Goal: Task Accomplishment & Management: Use online tool/utility

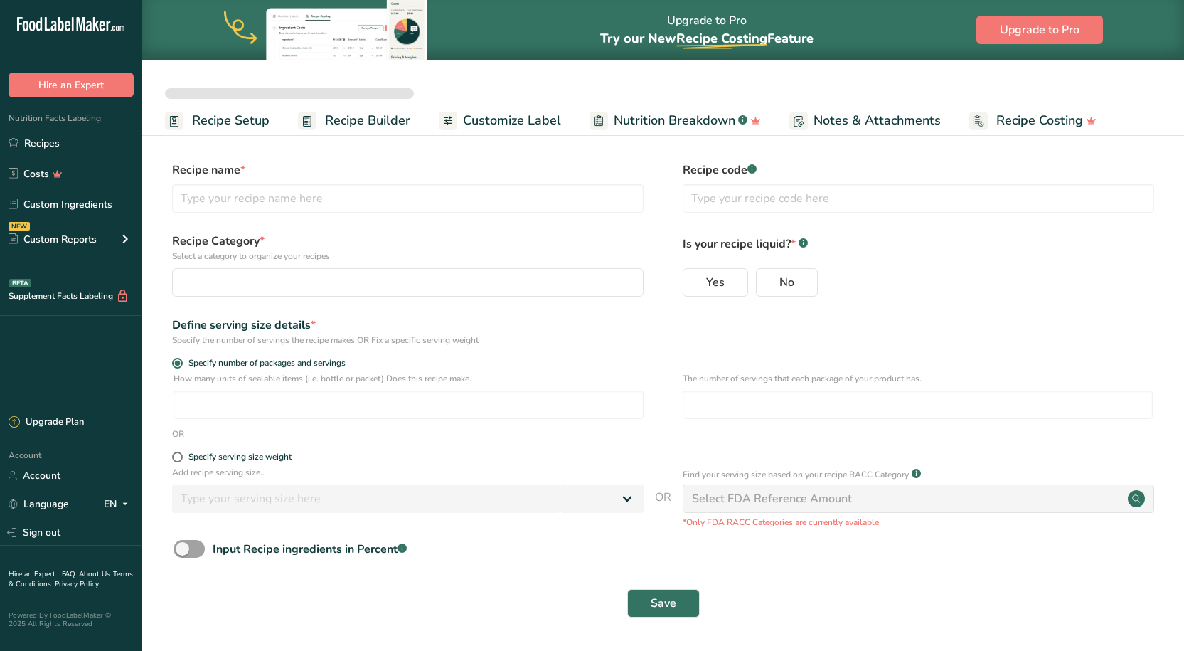
select select
type input "Better Sour Sugar Line"
radio input "true"
radio input "false"
radio input "true"
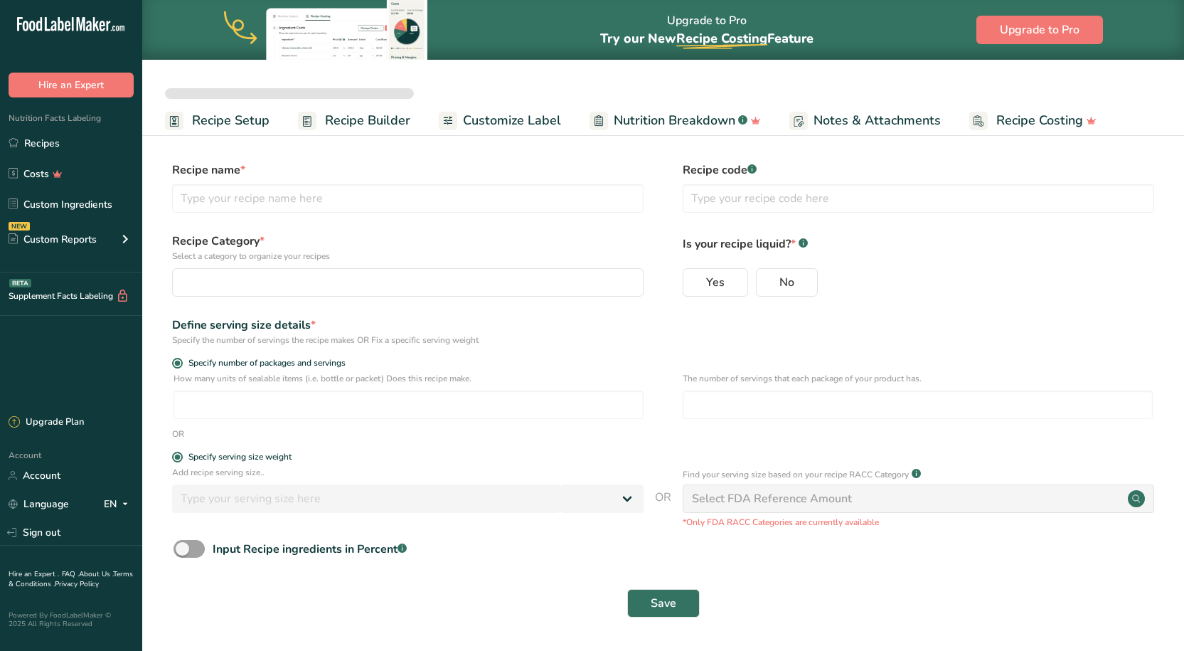
type input "51"
select select "0"
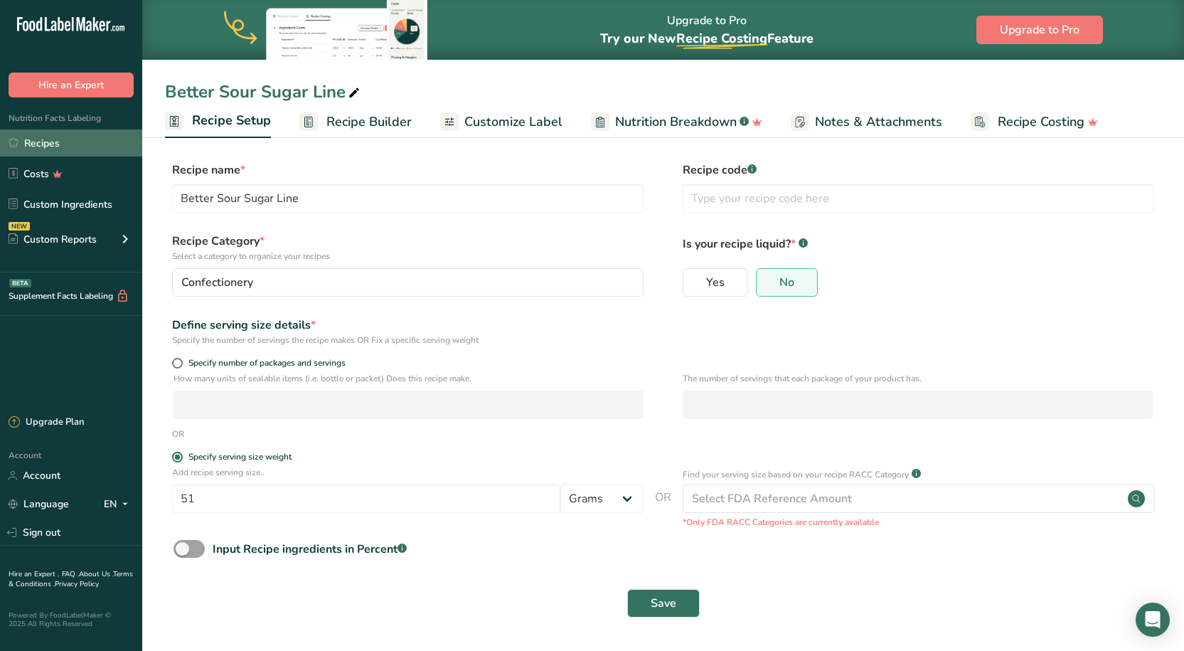
click at [83, 135] on link "Recipes" at bounding box center [71, 142] width 142 height 27
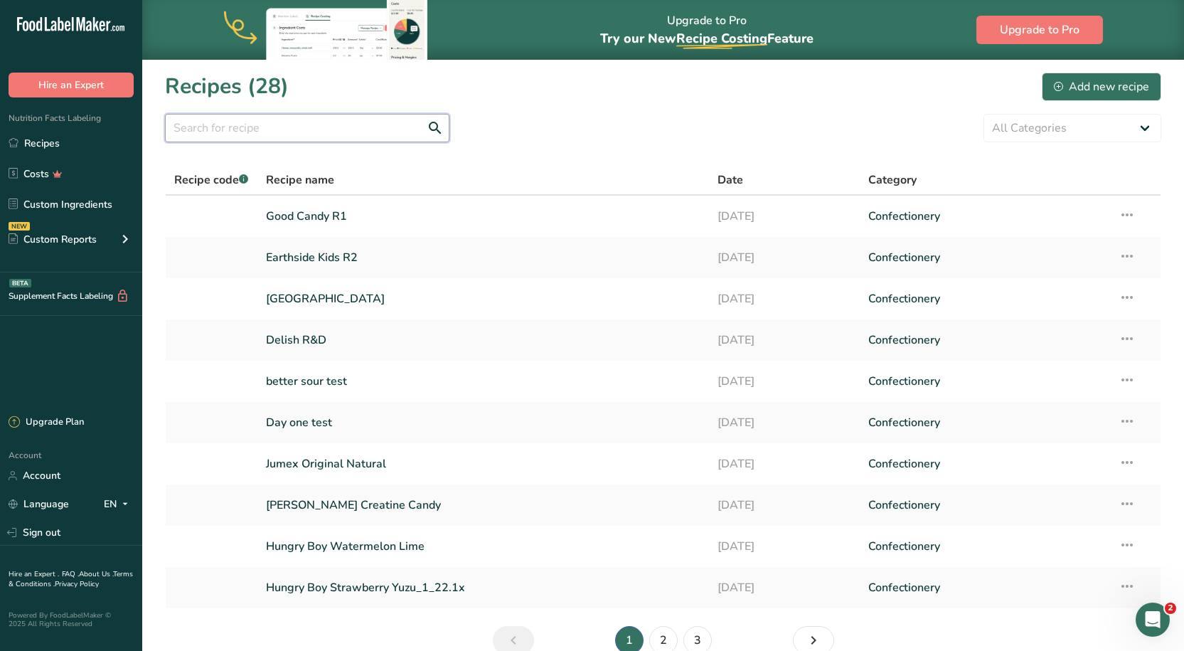
click at [282, 137] on input "text" at bounding box center [307, 128] width 285 height 28
type input "earthside kids"
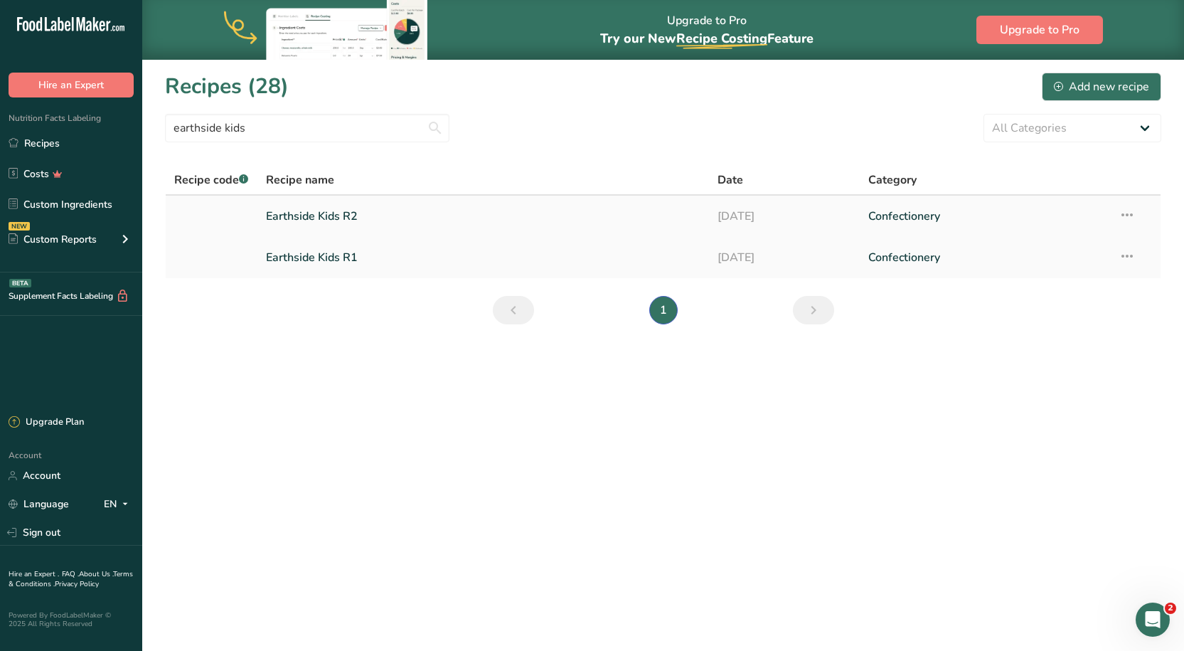
click at [341, 214] on link "Earthside Kids R2" at bounding box center [483, 216] width 435 height 30
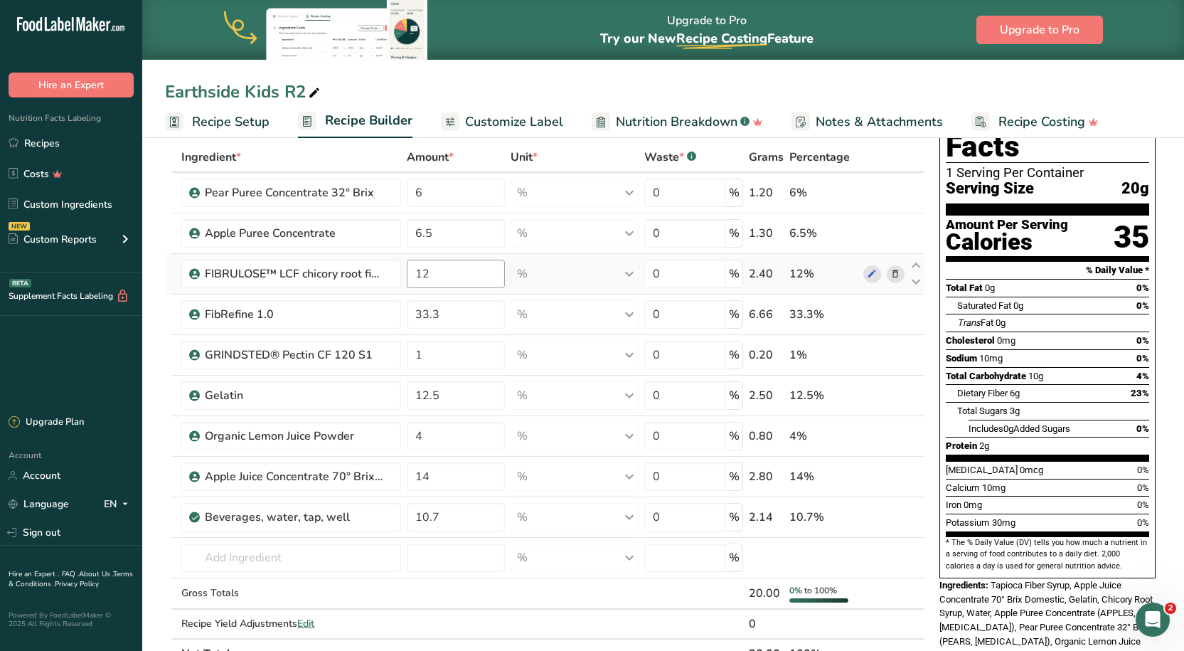
scroll to position [71, 0]
drag, startPoint x: 467, startPoint y: 480, endPoint x: 414, endPoint y: 480, distance: 52.6
click at [414, 480] on input "14" at bounding box center [456, 476] width 98 height 28
type input "20"
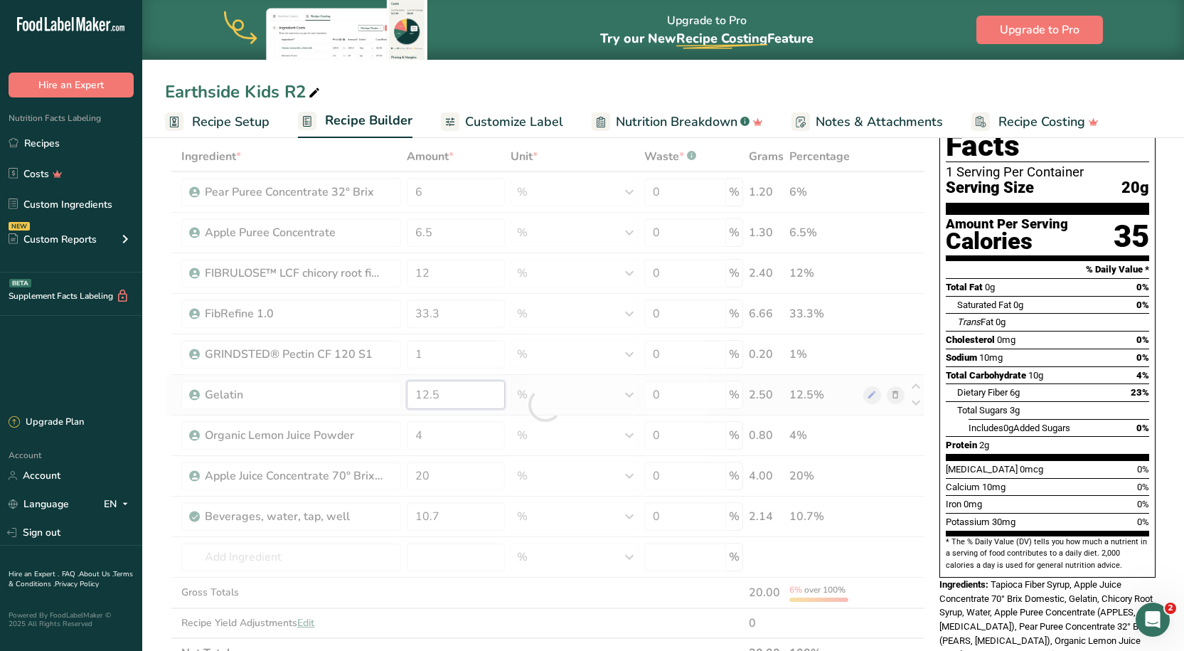
click at [445, 391] on div "Ingredient * Amount * Unit * Waste * .a-a{fill:#347362;}.b-a{fill:#fff;} Grams …" at bounding box center [545, 405] width 760 height 526
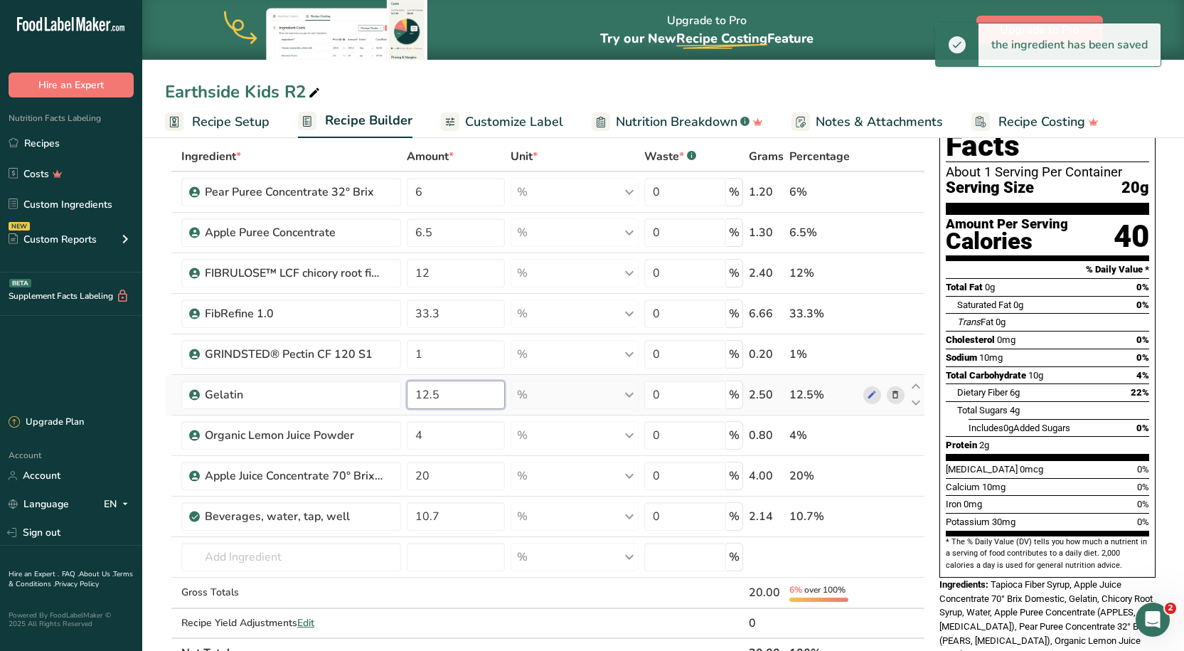
drag, startPoint x: 450, startPoint y: 393, endPoint x: 407, endPoint y: 398, distance: 43.6
click at [407, 398] on input "12.5" at bounding box center [456, 395] width 98 height 28
type input "20"
click at [447, 307] on div "Ingredient * Amount * Unit * Waste * .a-a{fill:#347362;}.b-a{fill:#fff;} Grams …" at bounding box center [545, 405] width 760 height 526
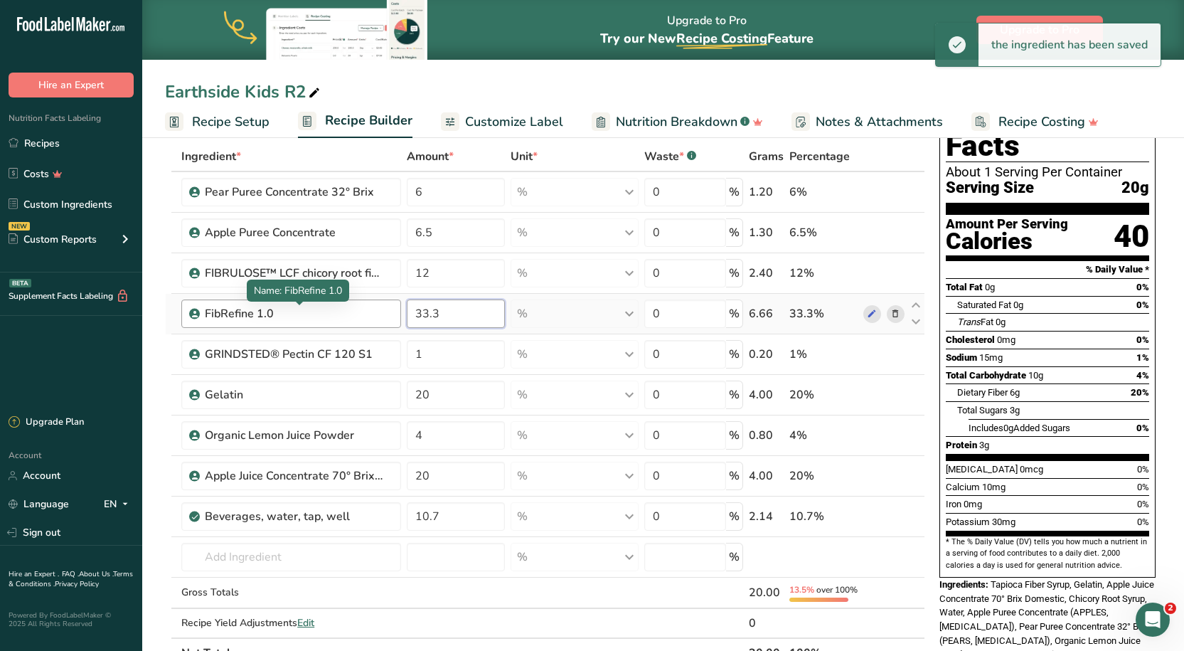
click at [378, 319] on tr "FibRefine 1.0 33.3 % Weight Units g kg mg See more Volume Units l Volume units …" at bounding box center [545, 314] width 759 height 41
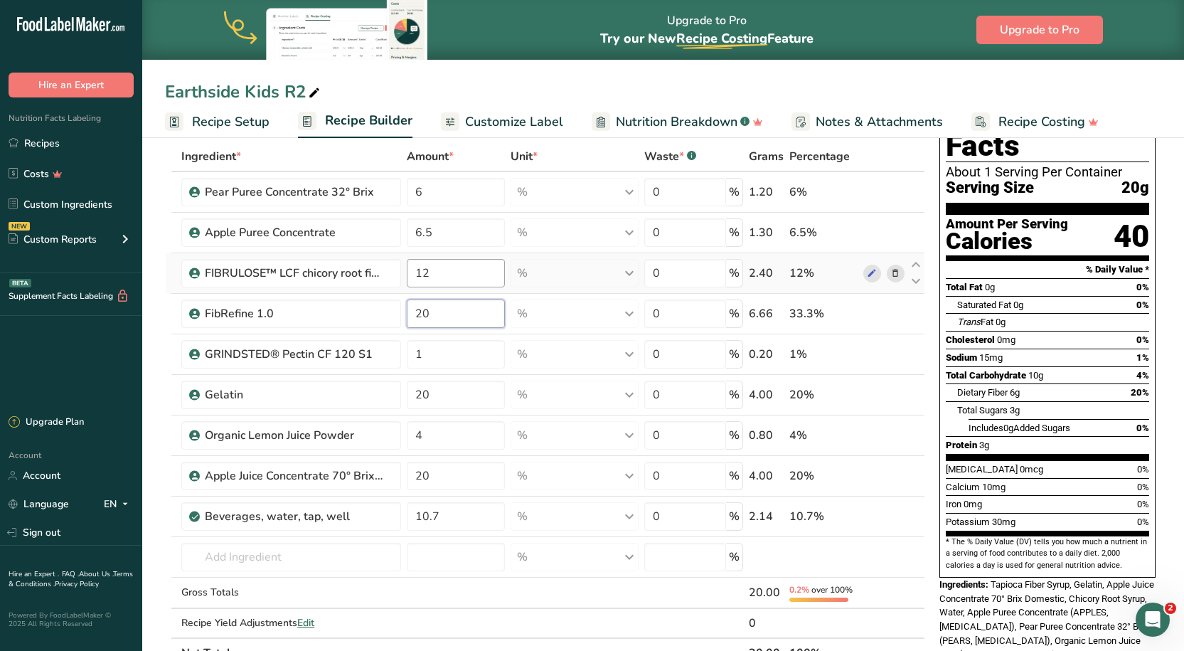
type input "20"
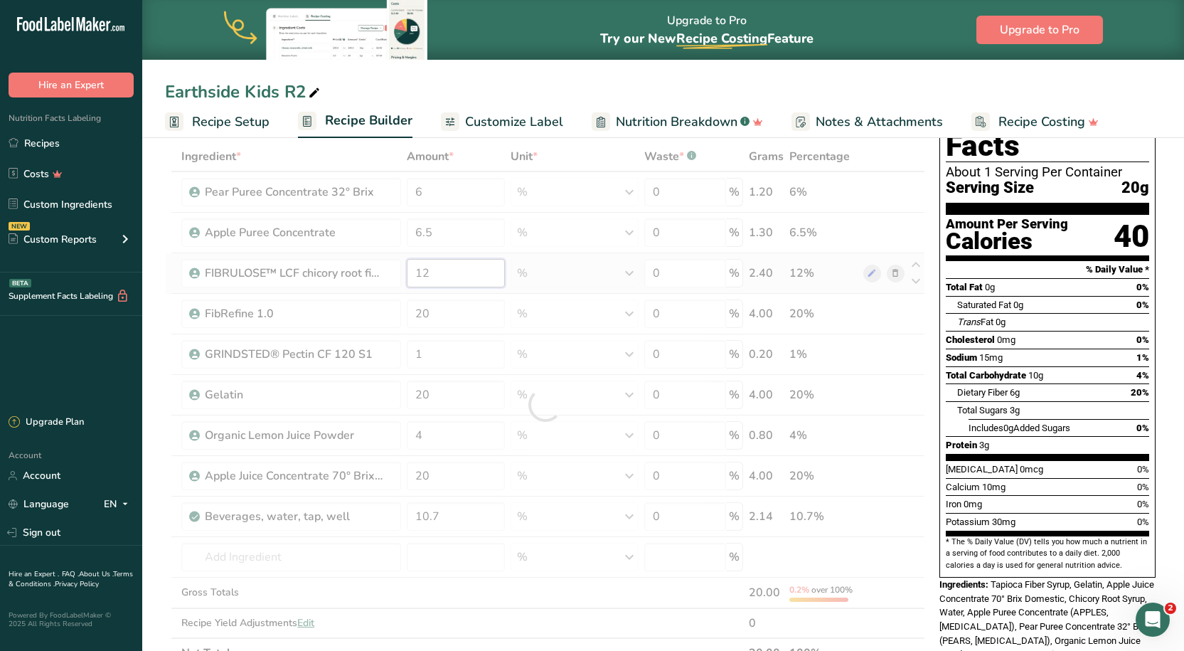
click at [431, 278] on div "Ingredient * Amount * Unit * Waste * .a-a{fill:#347362;}.b-a{fill:#fff;} Grams …" at bounding box center [545, 405] width 760 height 526
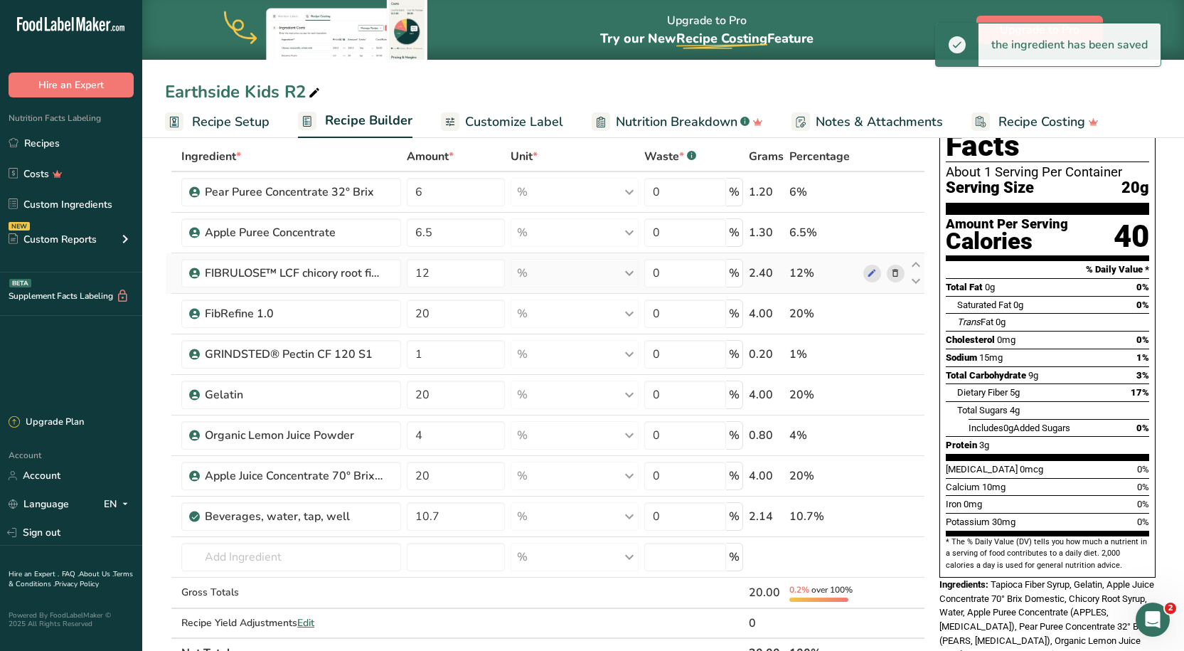
click at [896, 272] on div "Ingredient * Amount * Unit * Waste * .a-a{fill:#347362;}.b-a{fill:#fff;} Grams …" at bounding box center [545, 405] width 760 height 526
drag, startPoint x: 452, startPoint y: 231, endPoint x: 404, endPoint y: 235, distance: 48.5
click at [404, 235] on td "6.5" at bounding box center [456, 233] width 104 height 41
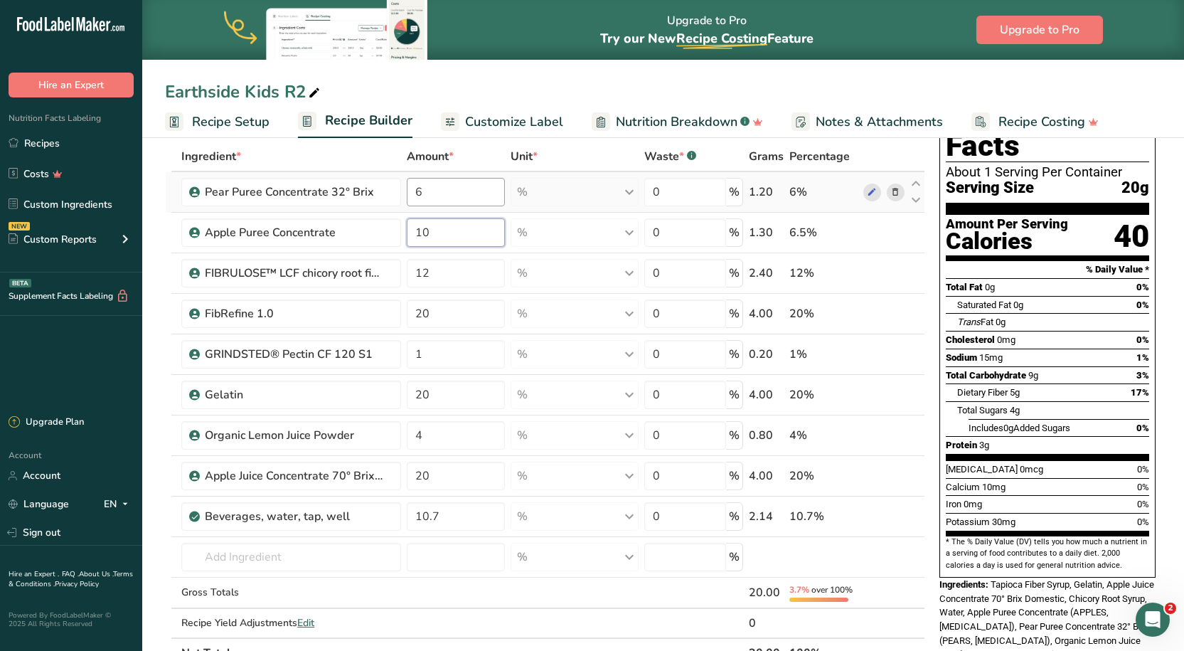
type input "10"
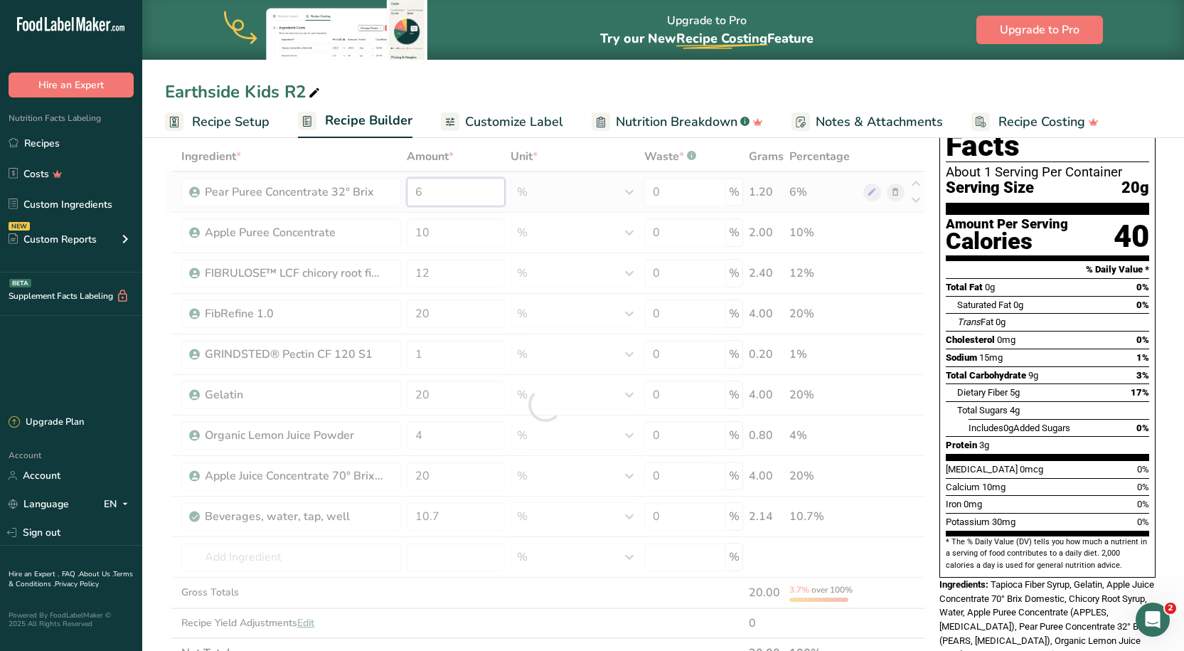
click at [442, 184] on div "Ingredient * Amount * Unit * Waste * .a-a{fill:#347362;}.b-a{fill:#fff;} Grams …" at bounding box center [545, 405] width 760 height 526
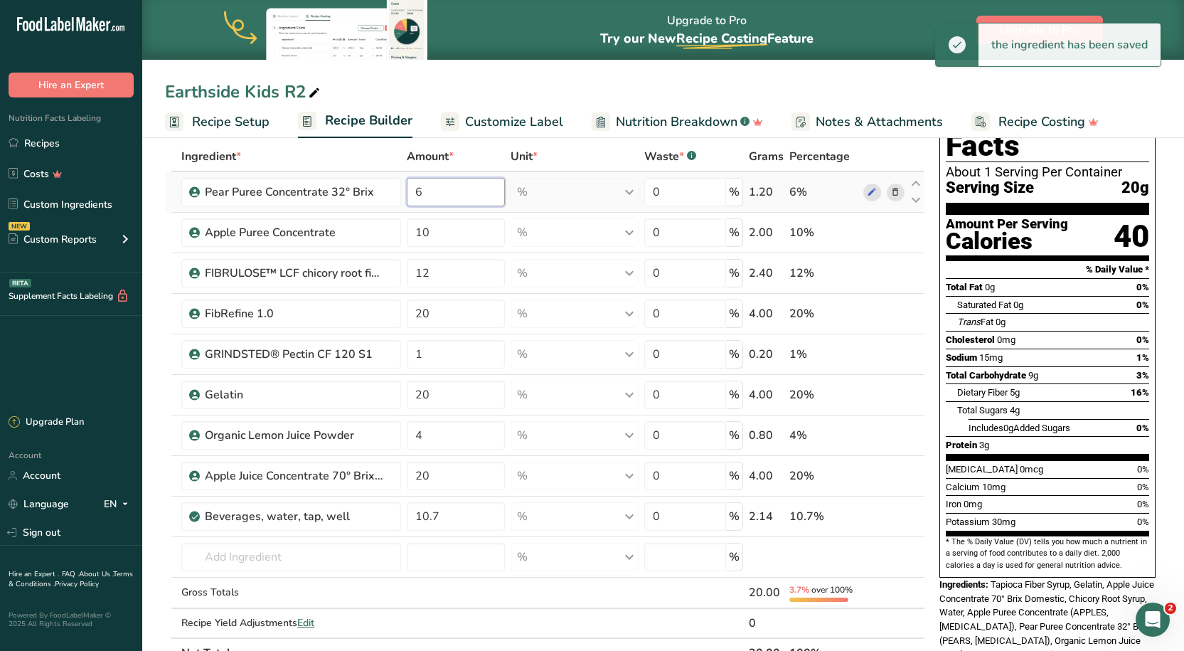
drag, startPoint x: 442, startPoint y: 184, endPoint x: 411, endPoint y: 186, distance: 30.7
click at [411, 186] on input "6" at bounding box center [456, 192] width 98 height 28
type input "10"
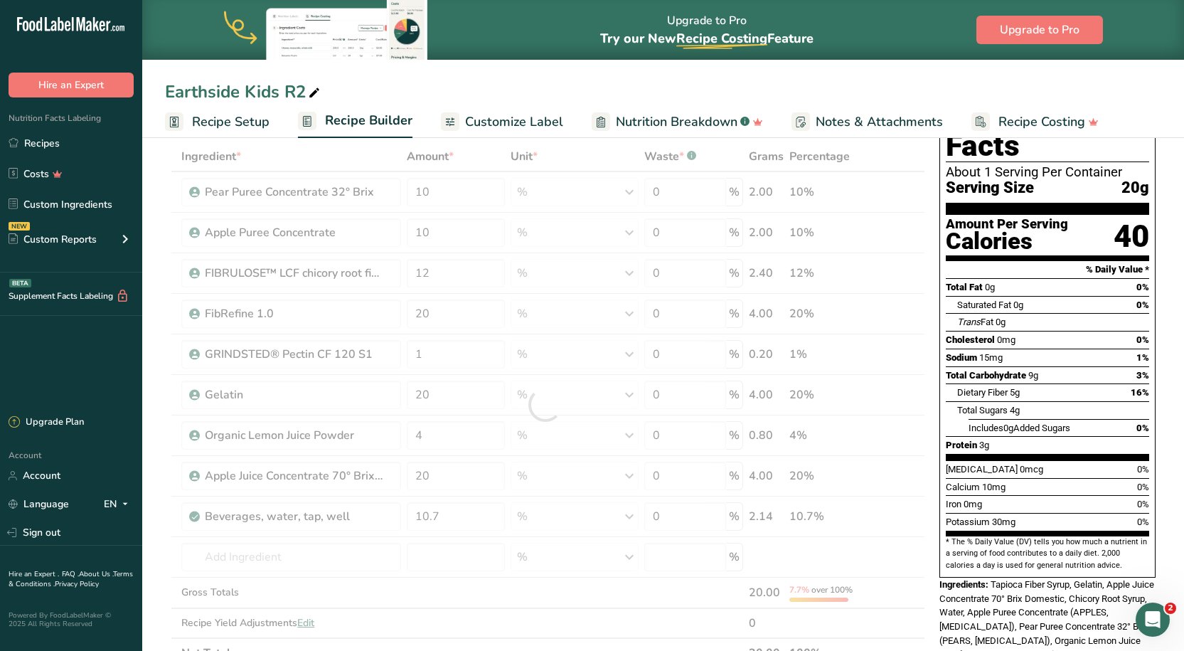
click at [499, 64] on div "Earthside Kids R2 Recipe Setup Recipe Builder Customize Label Nutrition Breakdo…" at bounding box center [663, 69] width 1042 height 138
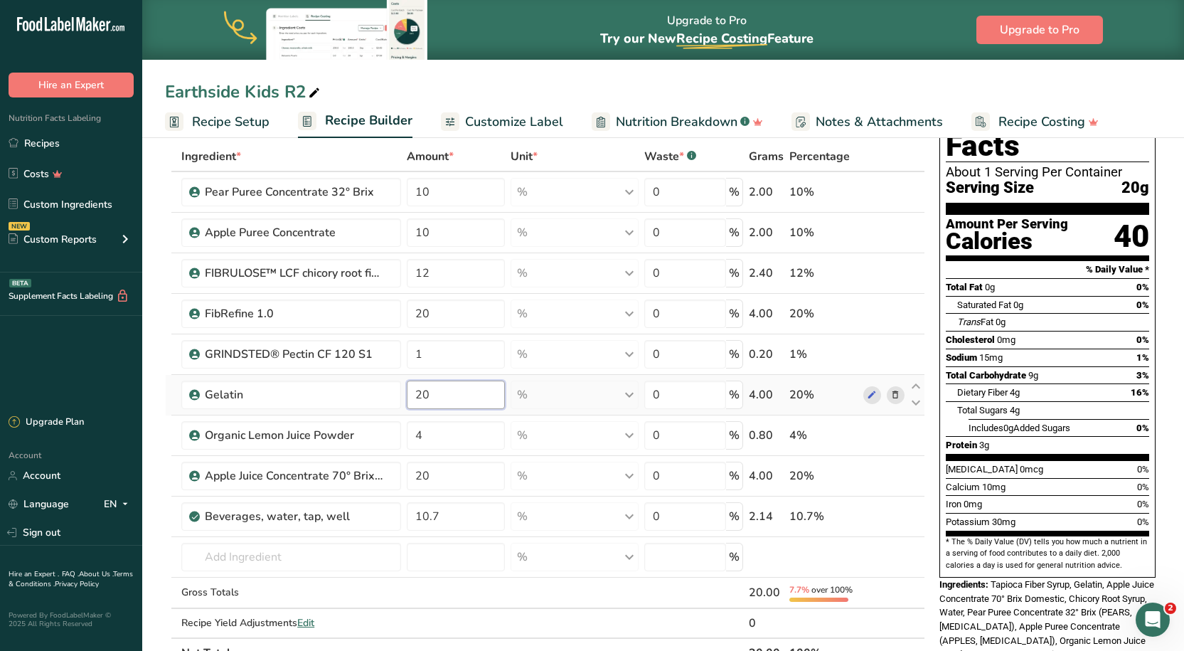
drag, startPoint x: 463, startPoint y: 391, endPoint x: 411, endPoint y: 392, distance: 51.9
click at [411, 393] on input "20" at bounding box center [456, 395] width 98 height 28
type input "18"
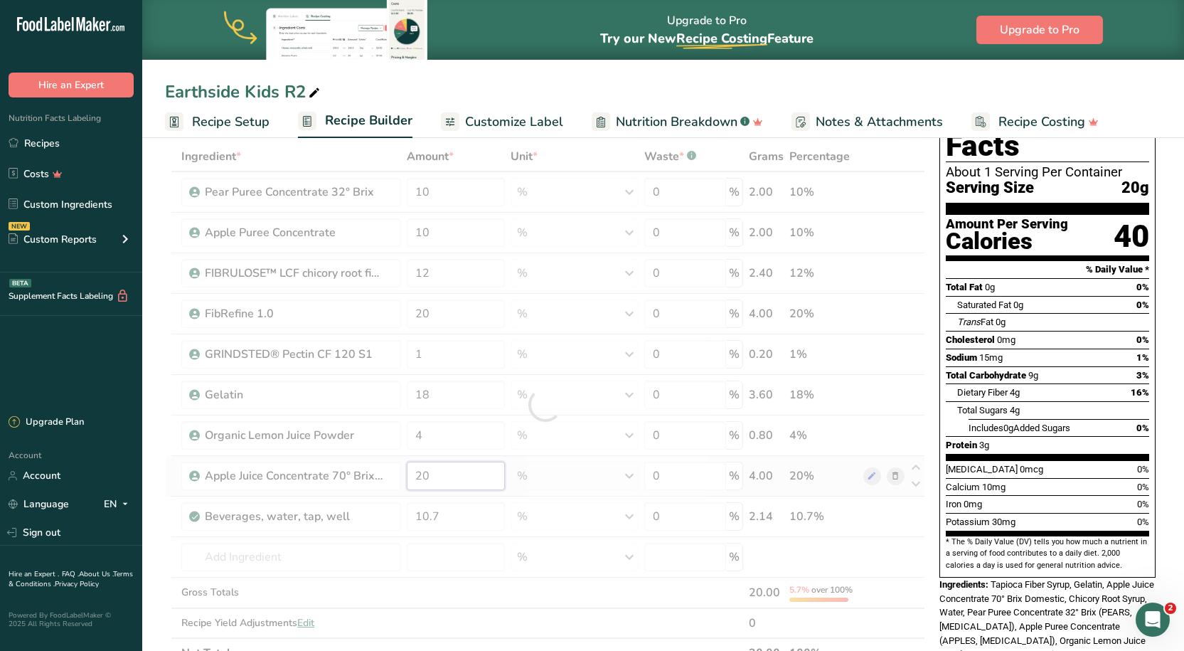
click at [451, 471] on div "Ingredient * Amount * Unit * Waste * .a-a{fill:#347362;}.b-a{fill:#fff;} Grams …" at bounding box center [545, 405] width 760 height 526
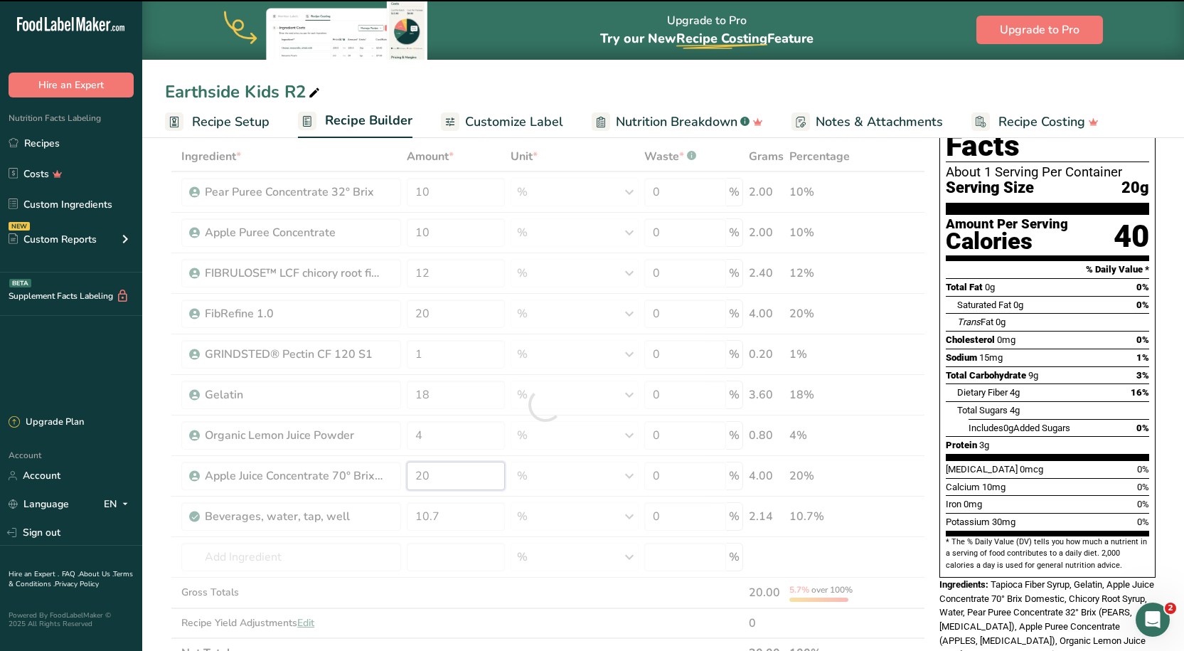
type input "2"
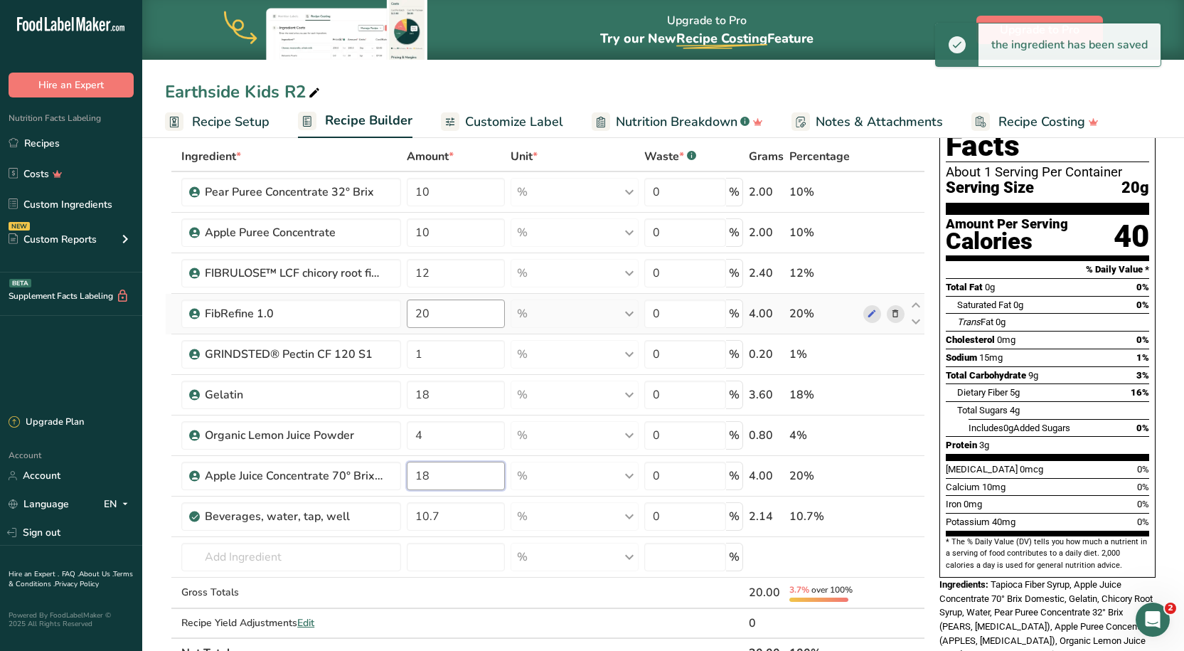
type input "18"
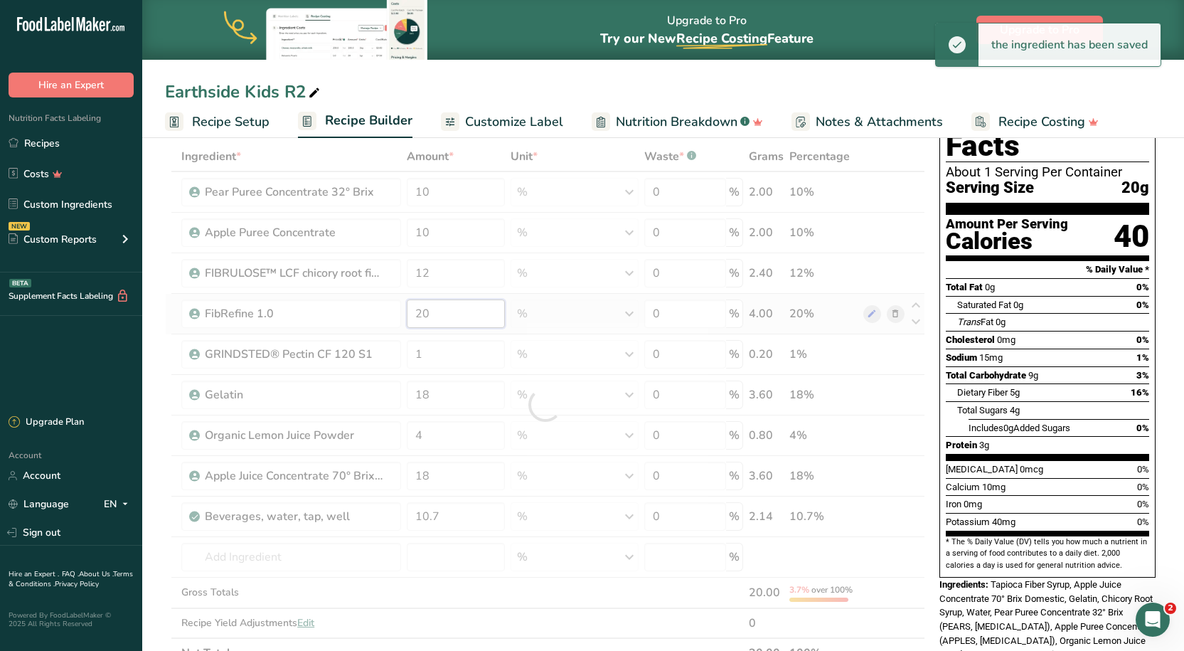
click at [464, 309] on div "Ingredient * Amount * Unit * Waste * .a-a{fill:#347362;}.b-a{fill:#fff;} Grams …" at bounding box center [545, 405] width 760 height 526
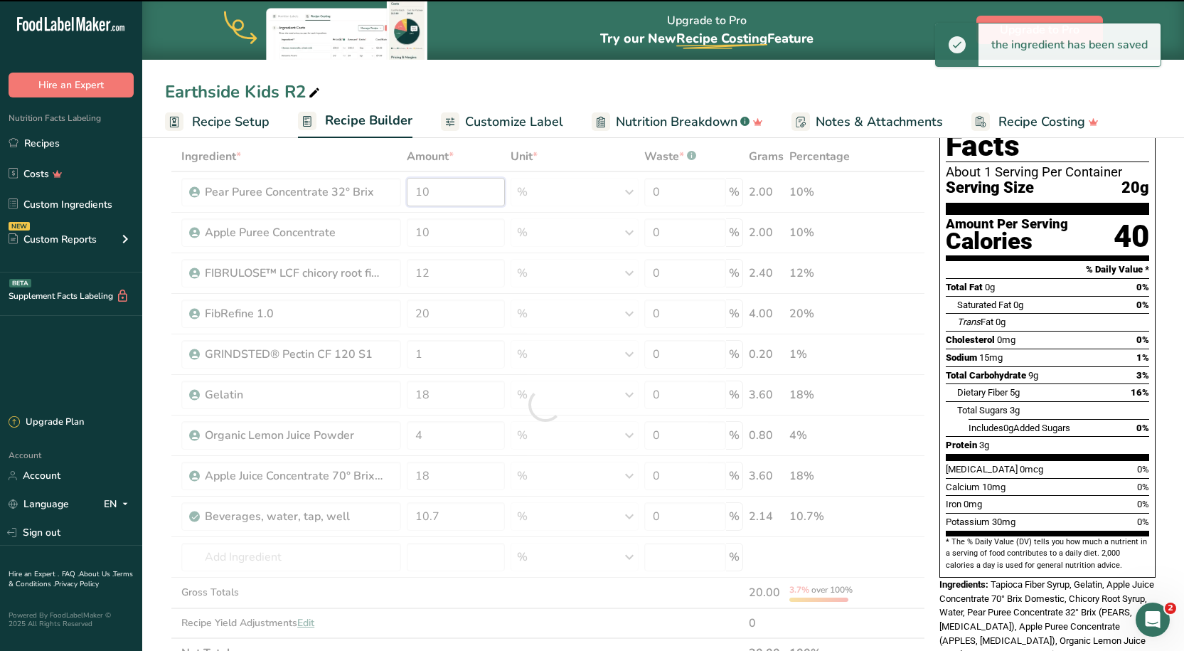
drag, startPoint x: 466, startPoint y: 195, endPoint x: 416, endPoint y: 187, distance: 50.4
click at [416, 187] on div "Ingredient * Amount * Unit * Waste * .a-a{fill:#347362;}.b-a{fill:#fff;} Grams …" at bounding box center [545, 405] width 760 height 526
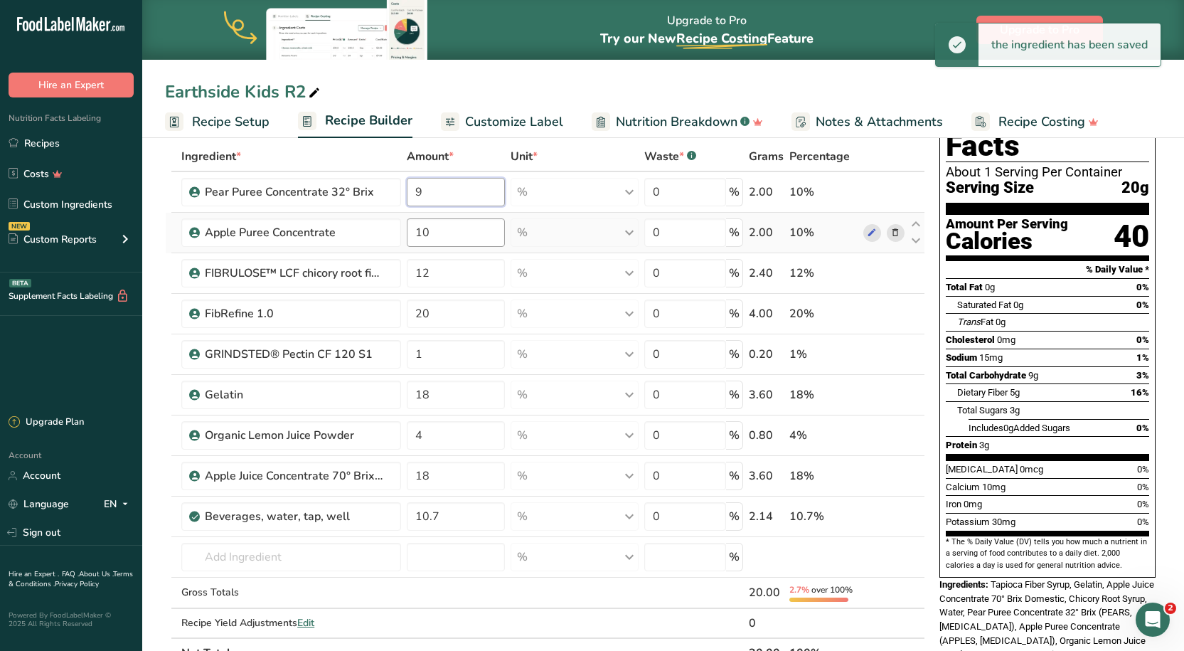
type input "9"
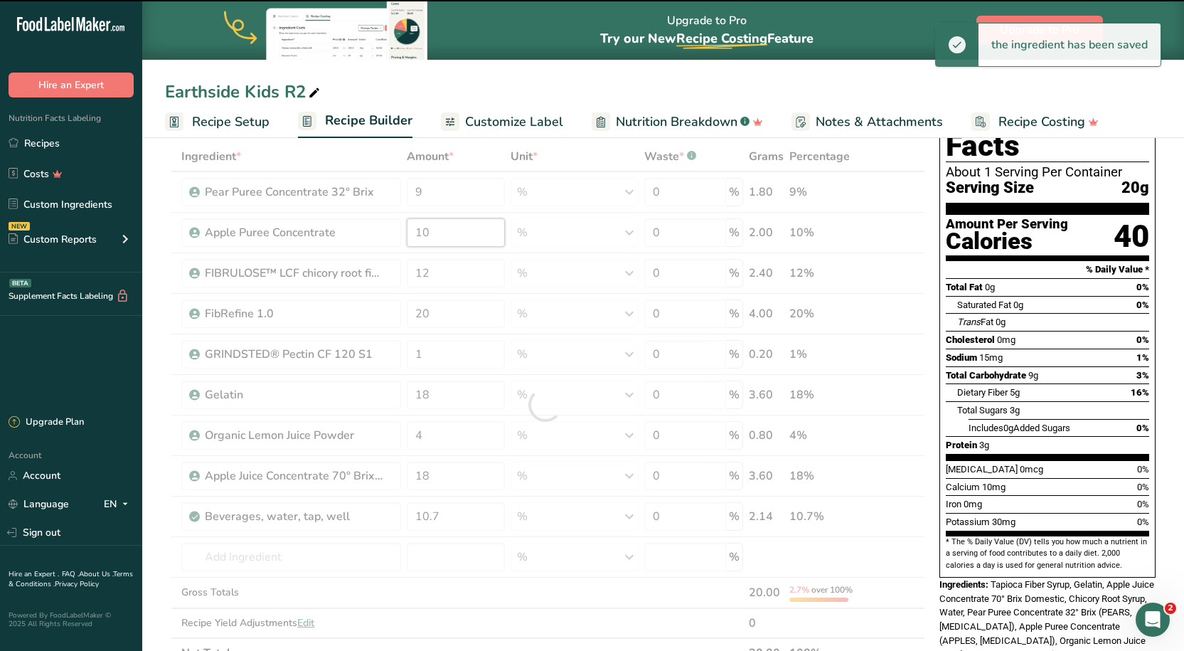
drag, startPoint x: 447, startPoint y: 227, endPoint x: 407, endPoint y: 239, distance: 41.6
click at [407, 239] on div "Ingredient * Amount * Unit * Waste * .a-a{fill:#347362;}.b-a{fill:#fff;} Grams …" at bounding box center [545, 405] width 760 height 526
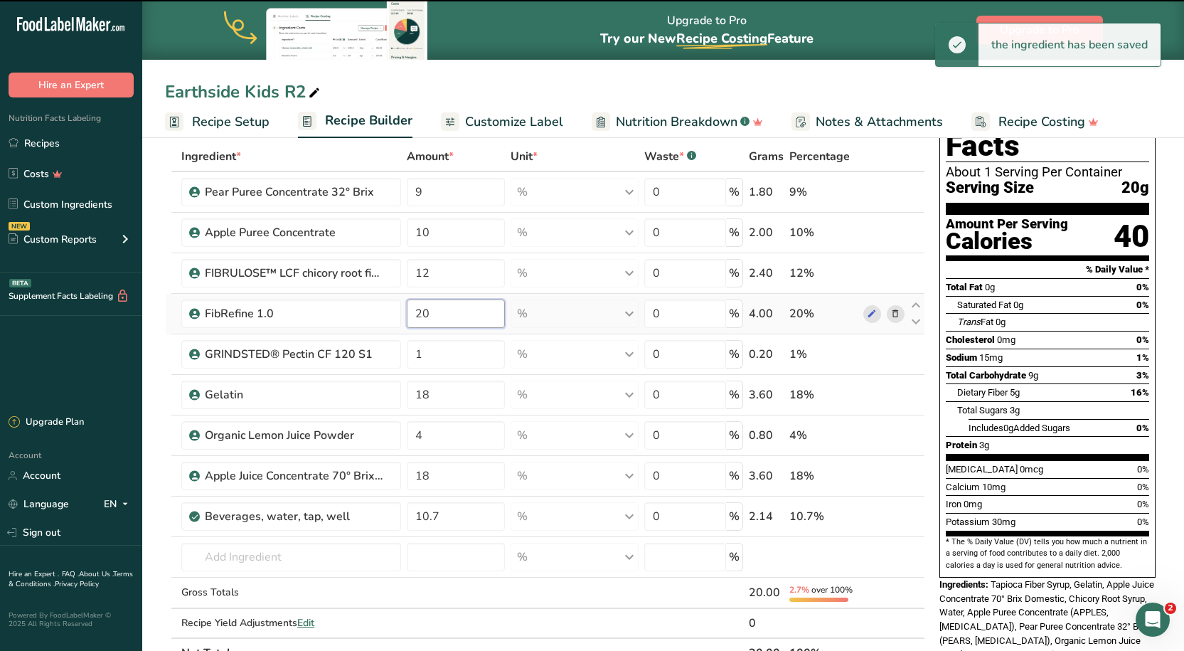
click at [438, 312] on div "Ingredient * Amount * Unit * Waste * .a-a{fill:#347362;}.b-a{fill:#fff;} Grams …" at bounding box center [545, 405] width 760 height 526
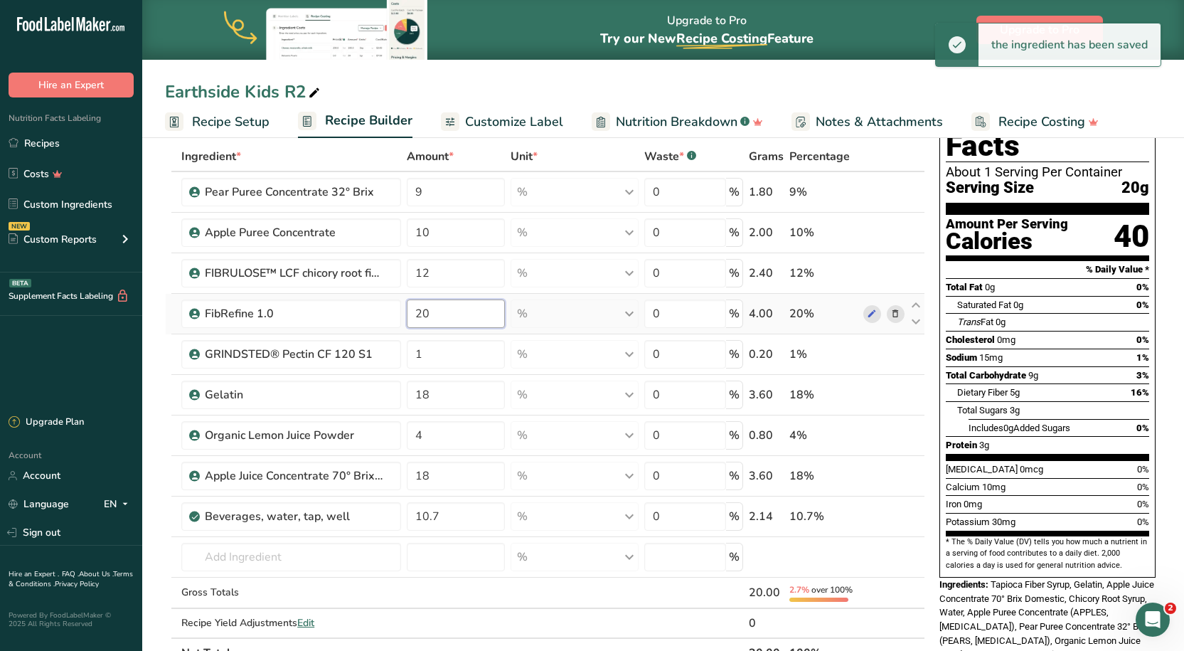
click at [447, 307] on input "20" at bounding box center [456, 313] width 98 height 28
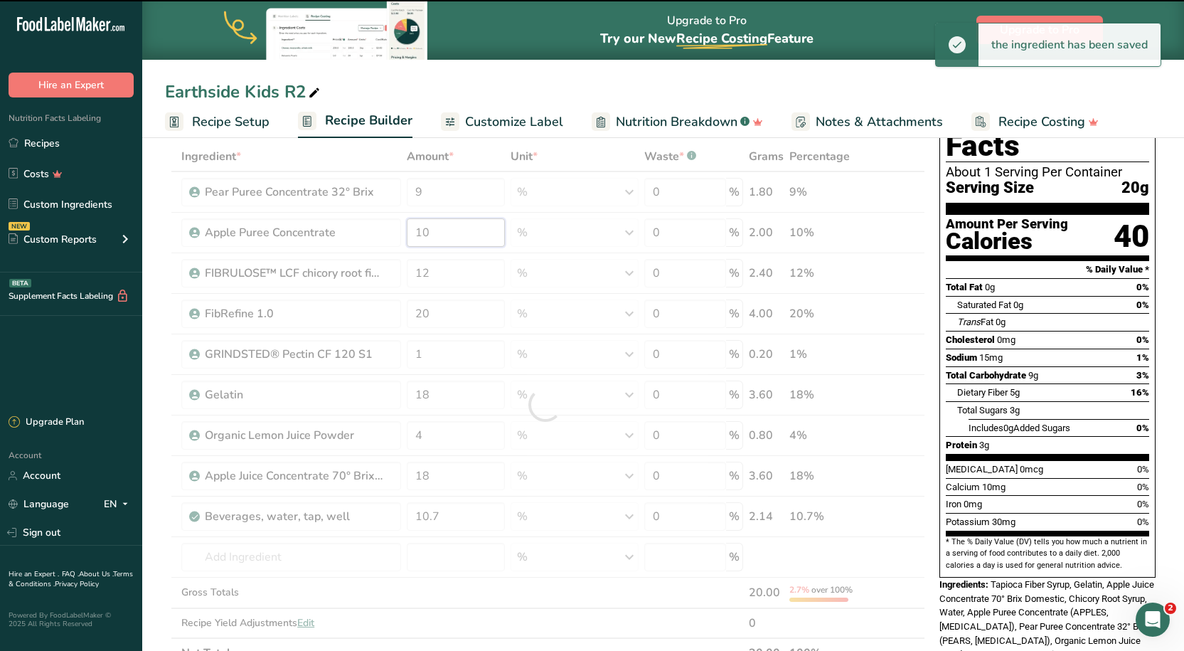
drag, startPoint x: 442, startPoint y: 232, endPoint x: 416, endPoint y: 230, distance: 25.7
click at [416, 230] on div "Ingredient * Amount * Unit * Waste * .a-a{fill:#347362;}.b-a{fill:#fff;} Grams …" at bounding box center [545, 405] width 760 height 526
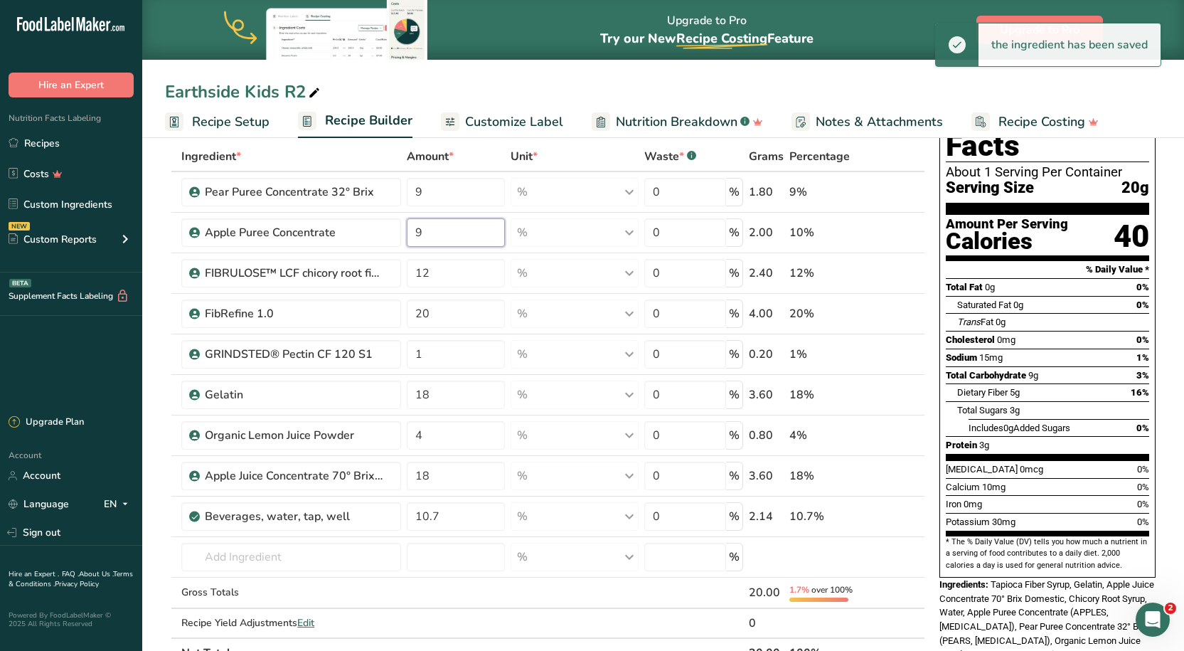
type input "9"
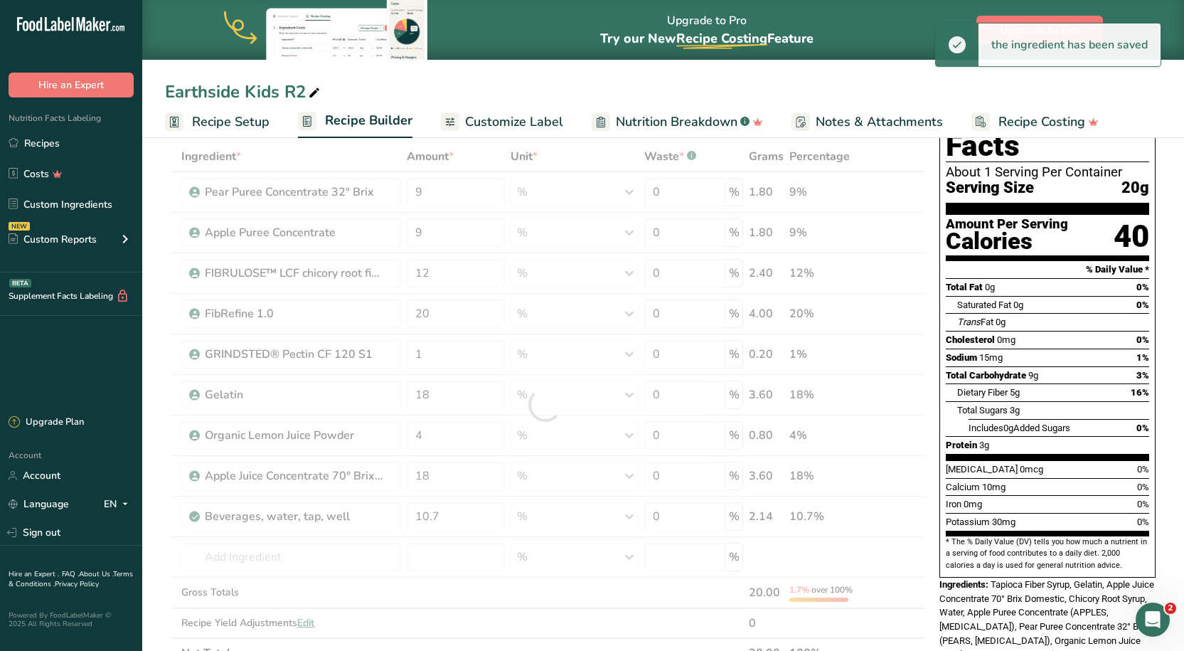
click at [515, 90] on div "Earthside Kids R2" at bounding box center [663, 92] width 1042 height 26
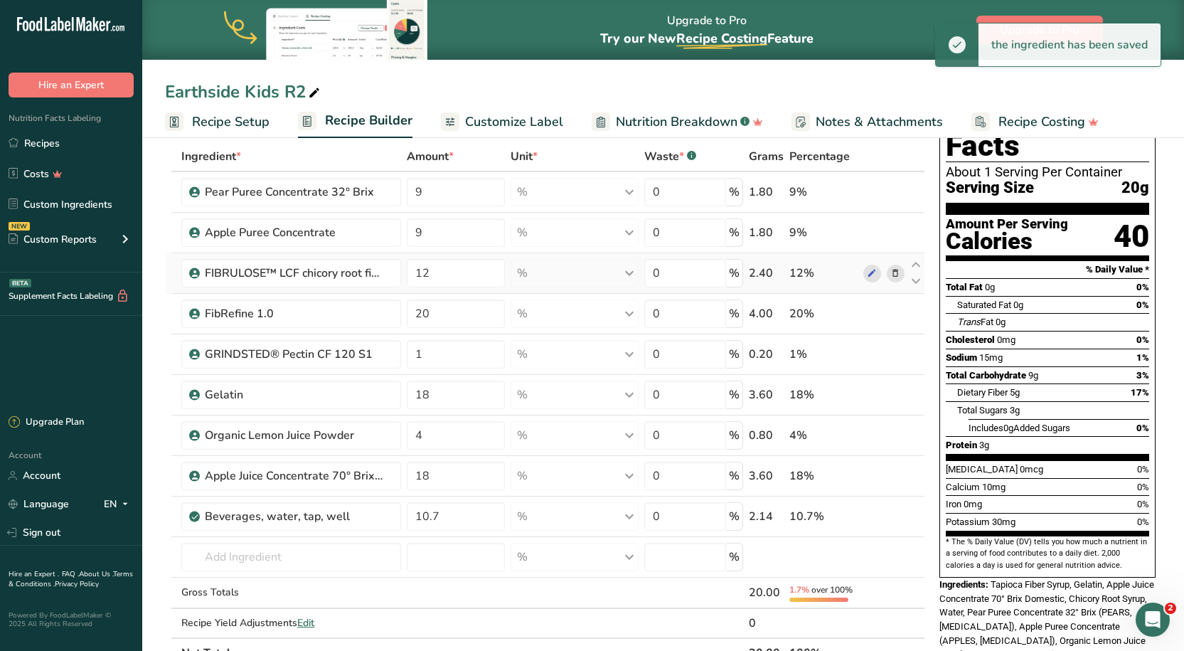
click at [897, 275] on icon at bounding box center [896, 273] width 10 height 15
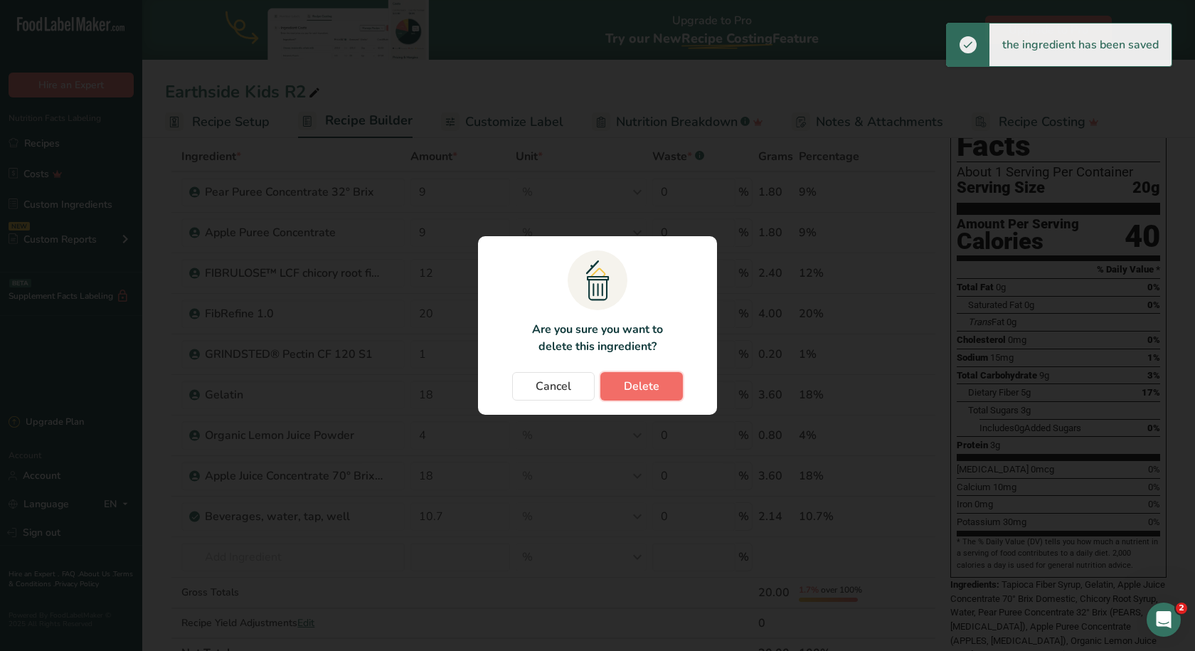
click at [647, 388] on span "Delete" at bounding box center [642, 386] width 36 height 17
type input "20"
type input "1"
type input "18"
type input "4"
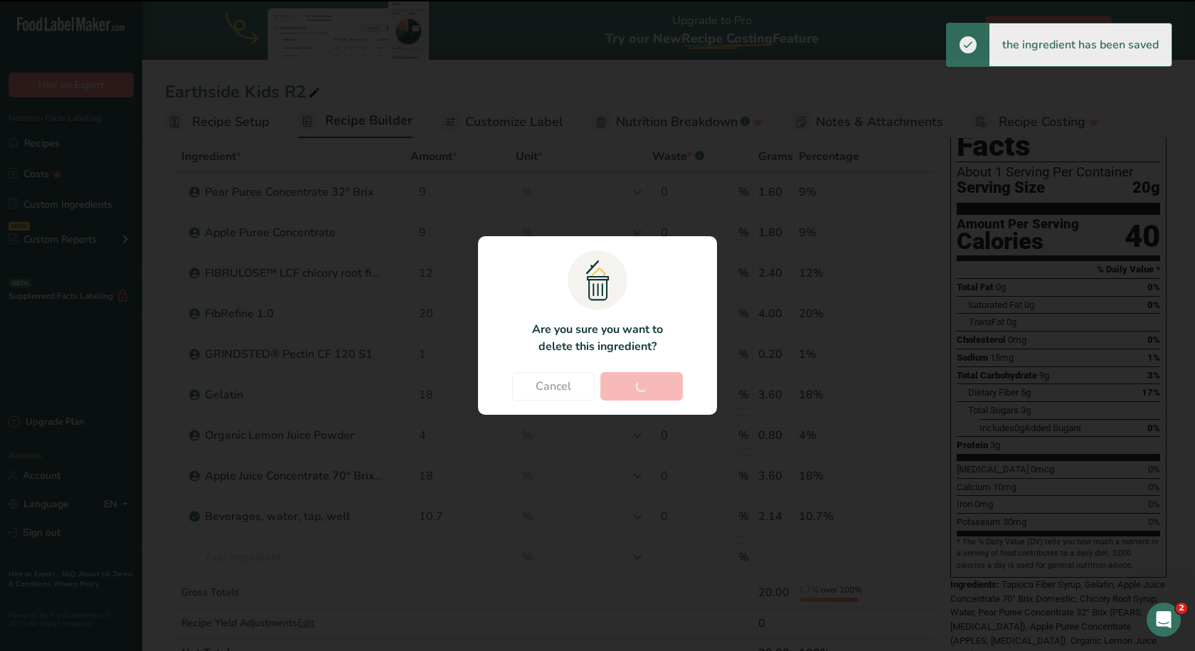
type input "18"
type input "10.7"
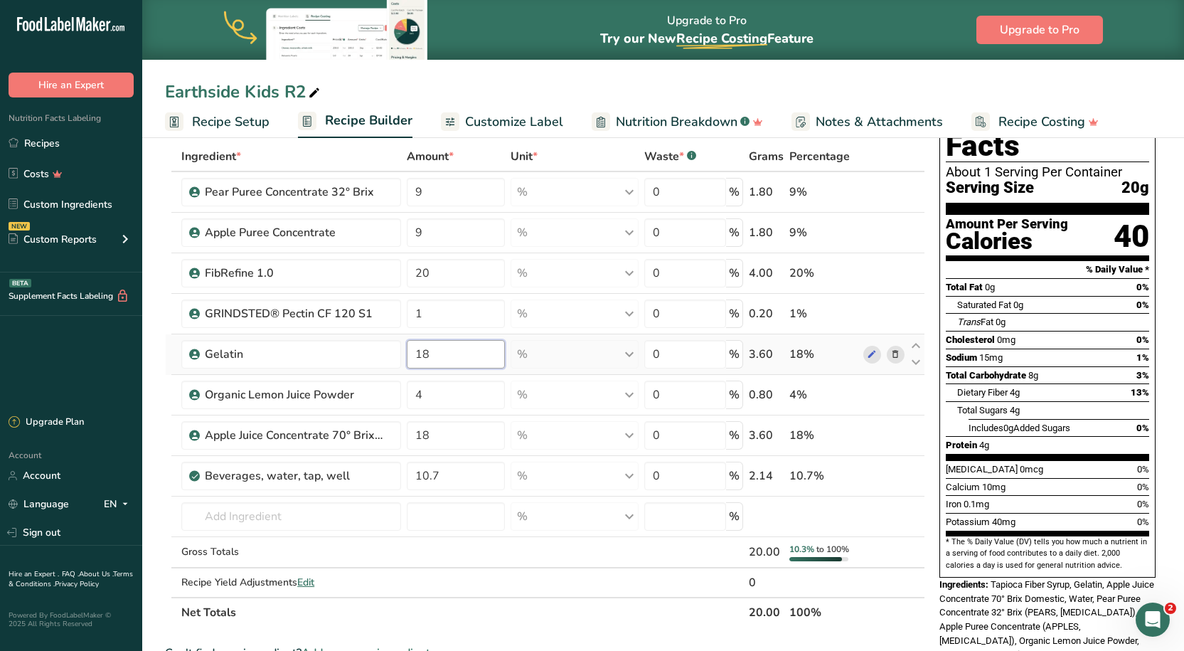
drag, startPoint x: 450, startPoint y: 351, endPoint x: 403, endPoint y: 357, distance: 47.3
click at [403, 357] on tr "Gelatin 18 % Weight Units g kg mg See more Volume Units l Volume units require …" at bounding box center [545, 354] width 759 height 41
type input "20"
click at [442, 442] on div "Ingredient * Amount * Unit * Waste * .a-a{fill:#347362;}.b-a{fill:#fff;} Grams …" at bounding box center [545, 385] width 760 height 486
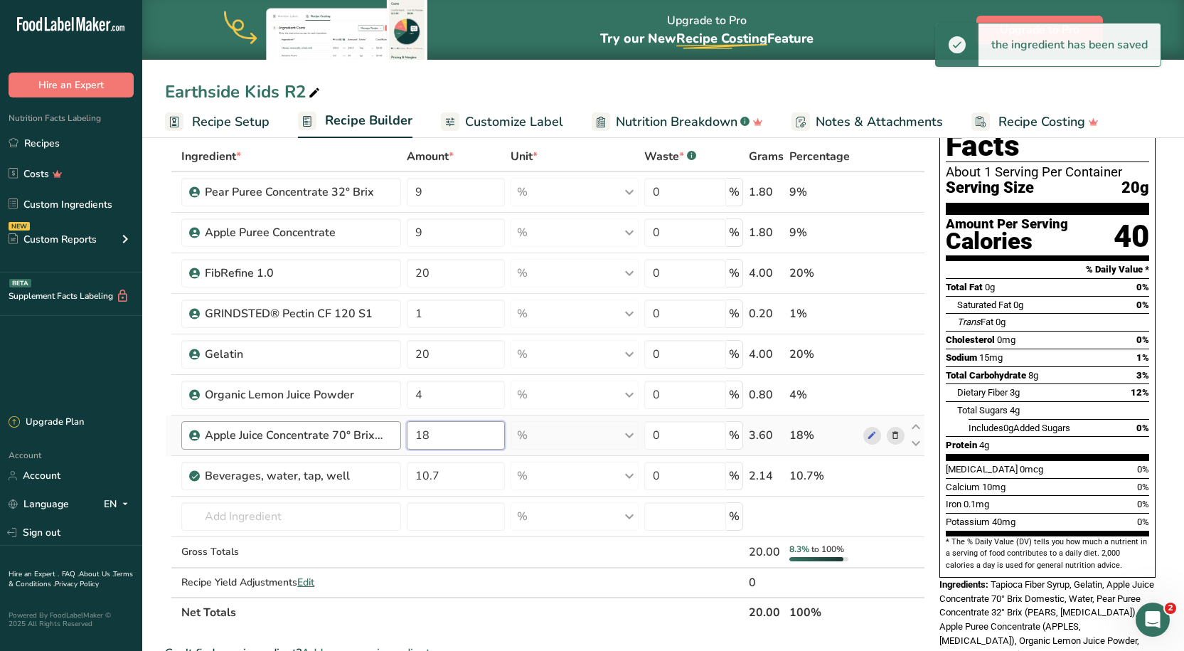
drag, startPoint x: 445, startPoint y: 437, endPoint x: 393, endPoint y: 437, distance: 52.6
click at [393, 437] on tr "Apple Juice Concentrate 70° Brix Domestic 18 % Weight Units g kg mg See more Vo…" at bounding box center [545, 435] width 759 height 41
type input "20"
click at [435, 237] on div "Ingredient * Amount * Unit * Waste * .a-a{fill:#347362;}.b-a{fill:#fff;} Grams …" at bounding box center [545, 385] width 760 height 486
drag, startPoint x: 452, startPoint y: 230, endPoint x: 384, endPoint y: 236, distance: 68.6
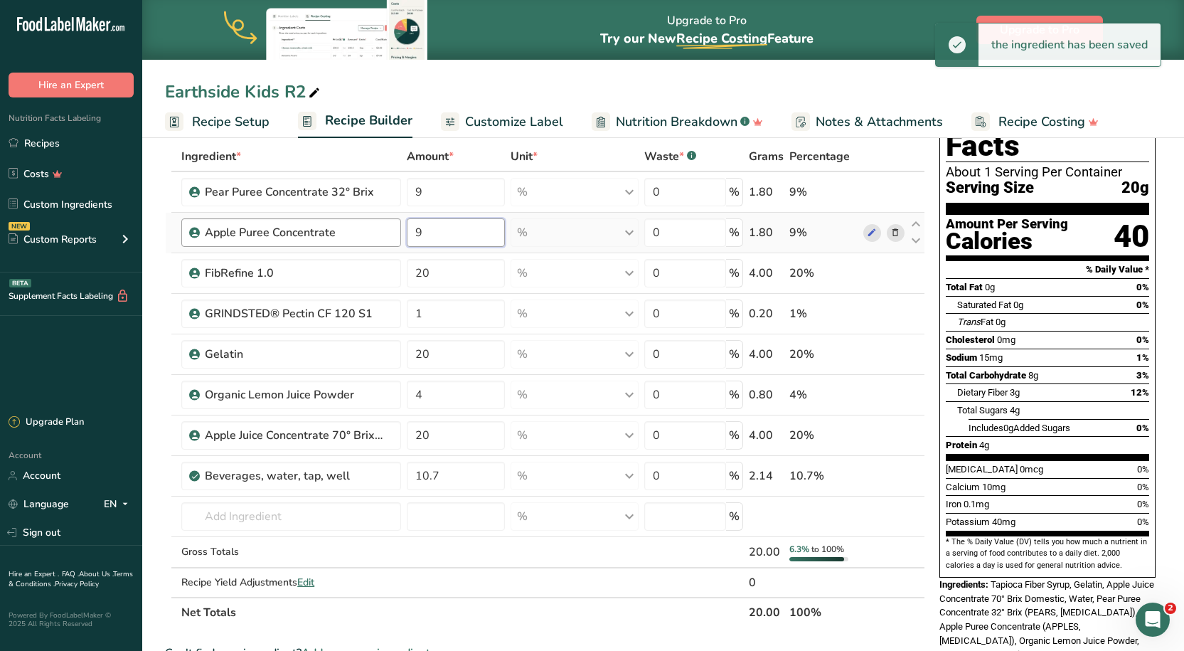
click at [382, 236] on tr "Apple Puree Concentrate 9 % Weight Units g kg mg See more Volume Units l Volume…" at bounding box center [545, 233] width 759 height 41
type input "10"
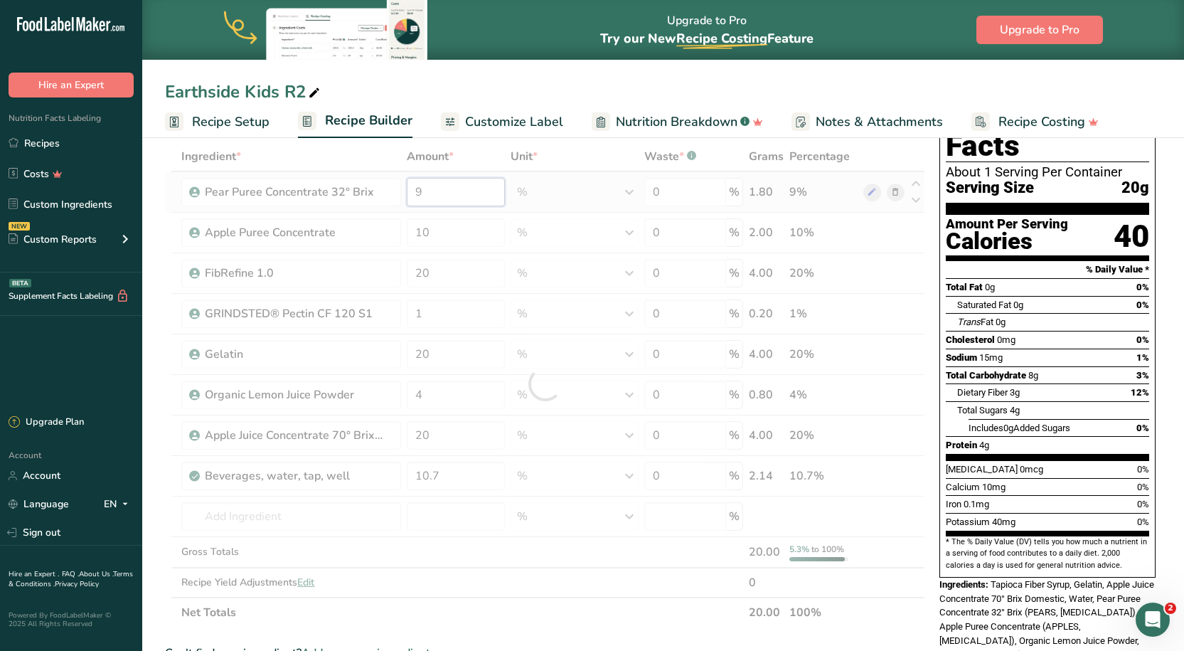
click at [423, 198] on div "Ingredient * Amount * Unit * Waste * .a-a{fill:#347362;}.b-a{fill:#fff;} Grams …" at bounding box center [545, 385] width 760 height 486
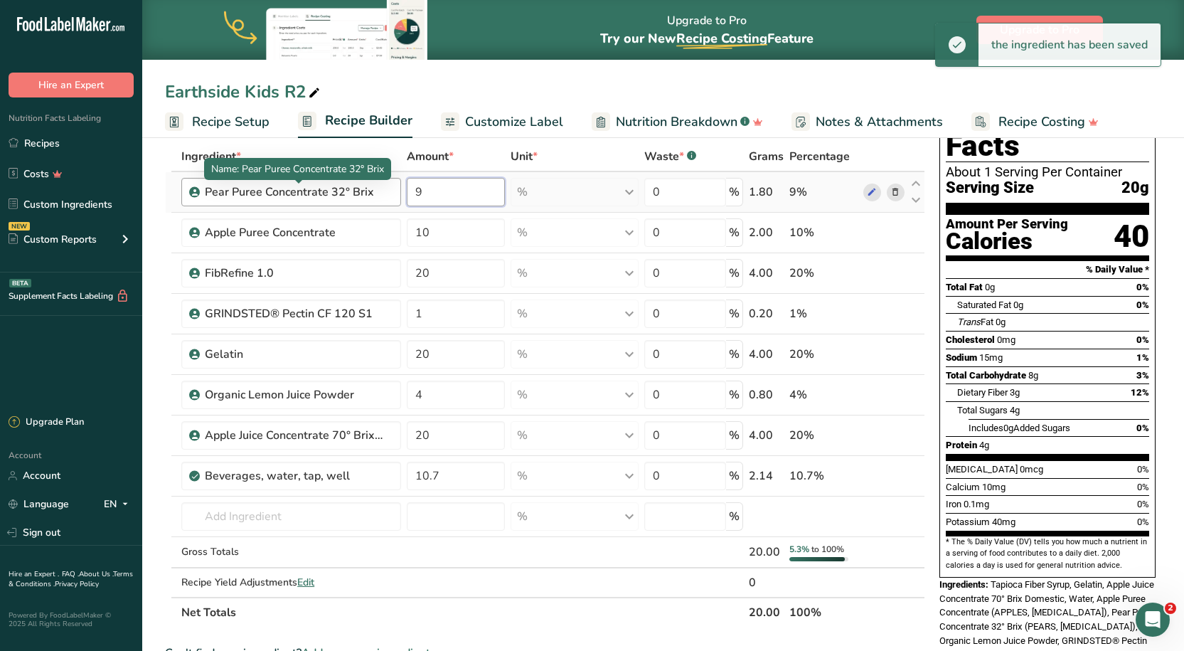
drag, startPoint x: 437, startPoint y: 192, endPoint x: 379, endPoint y: 186, distance: 58.6
click at [379, 188] on tr "Pear Puree Concentrate 32° Brix 9 % Weight Units g kg mg See more Volume Units …" at bounding box center [545, 192] width 759 height 41
type input "10"
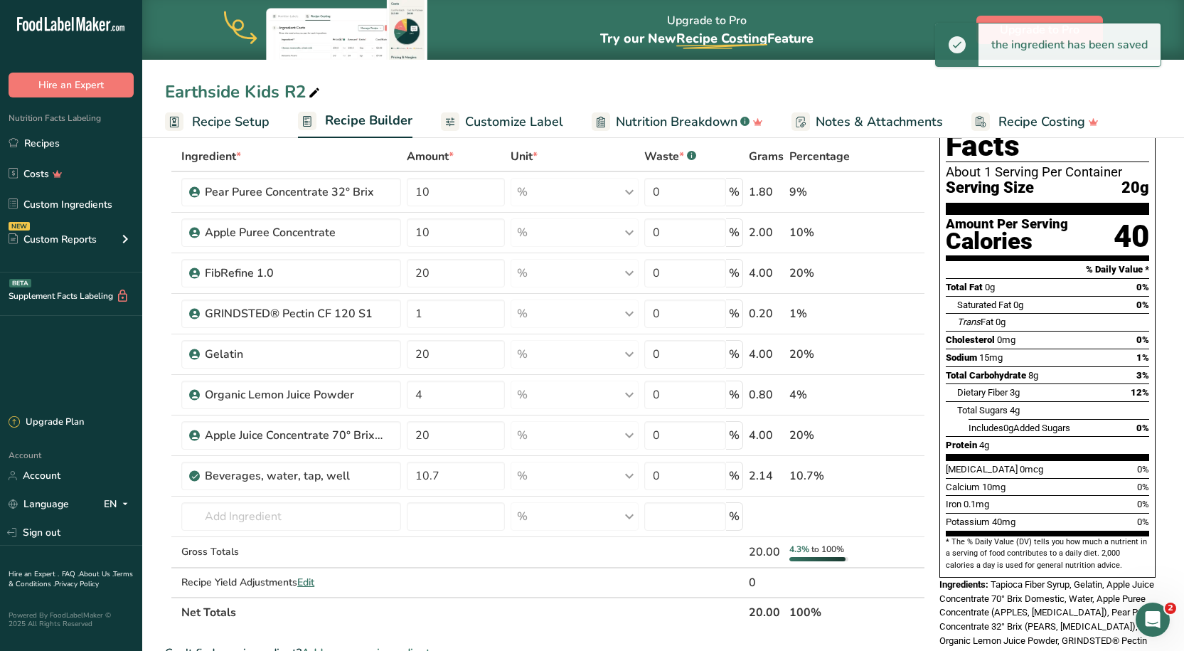
click at [472, 80] on div "Earthside Kids R2" at bounding box center [663, 92] width 1042 height 26
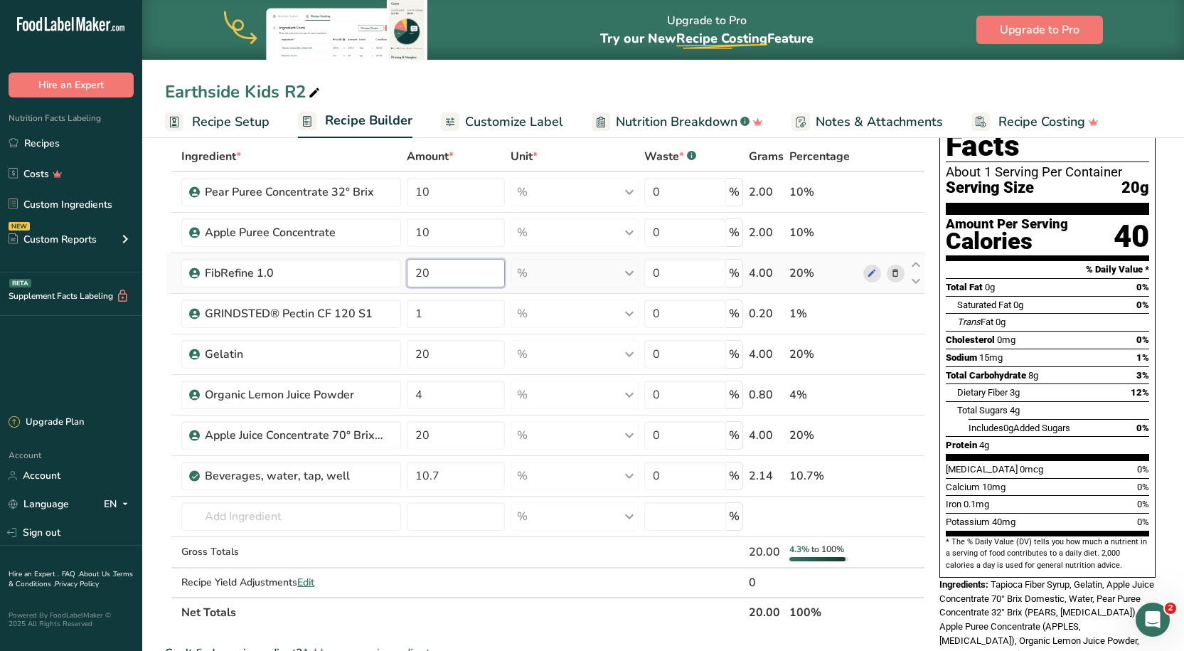
click at [453, 282] on input "20" at bounding box center [456, 273] width 98 height 28
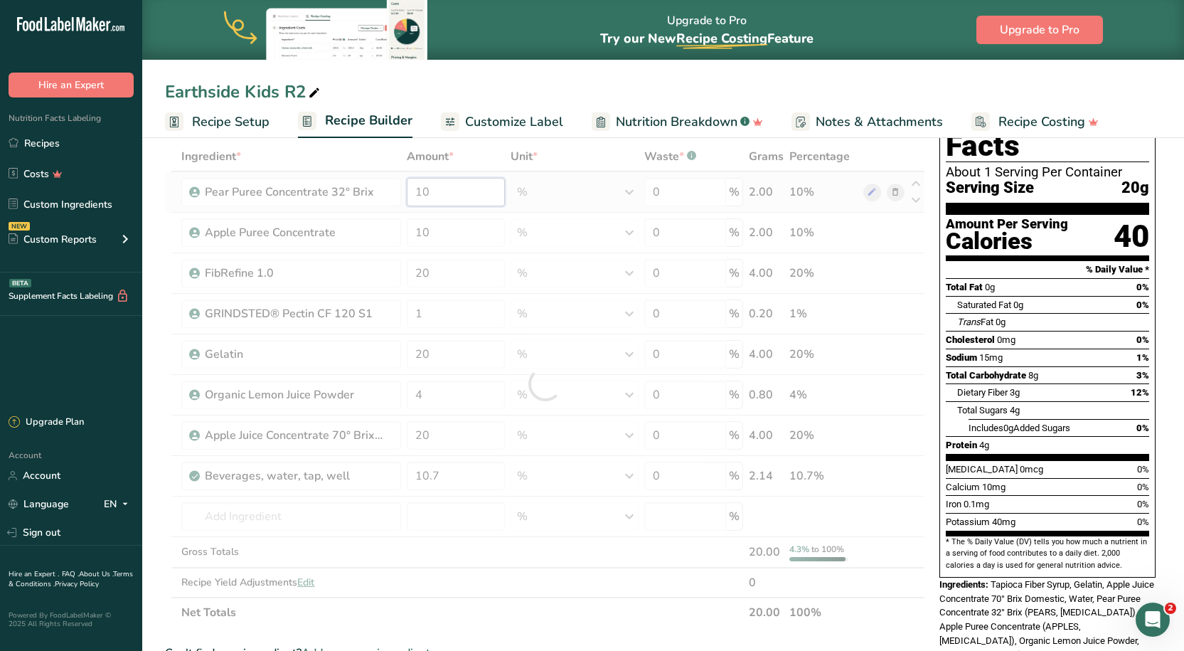
click at [444, 191] on div "Ingredient * Amount * Unit * Waste * .a-a{fill:#347362;}.b-a{fill:#fff;} Grams …" at bounding box center [545, 385] width 760 height 486
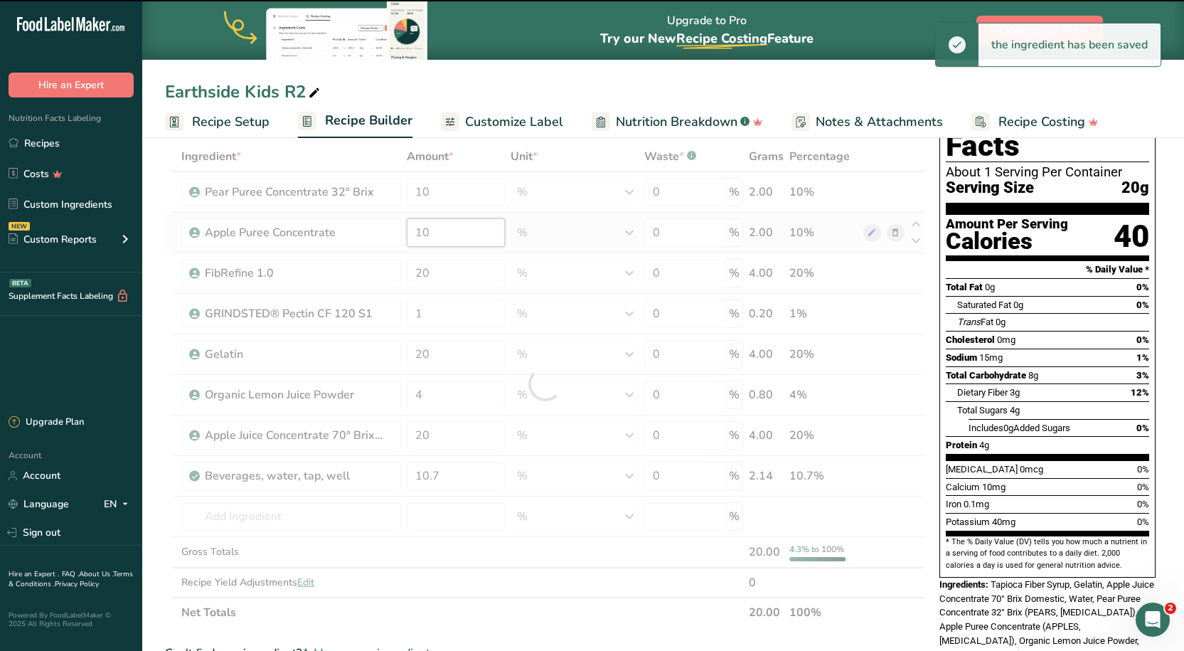
drag, startPoint x: 445, startPoint y: 235, endPoint x: 423, endPoint y: 234, distance: 22.8
click at [423, 235] on input "10" at bounding box center [456, 232] width 98 height 28
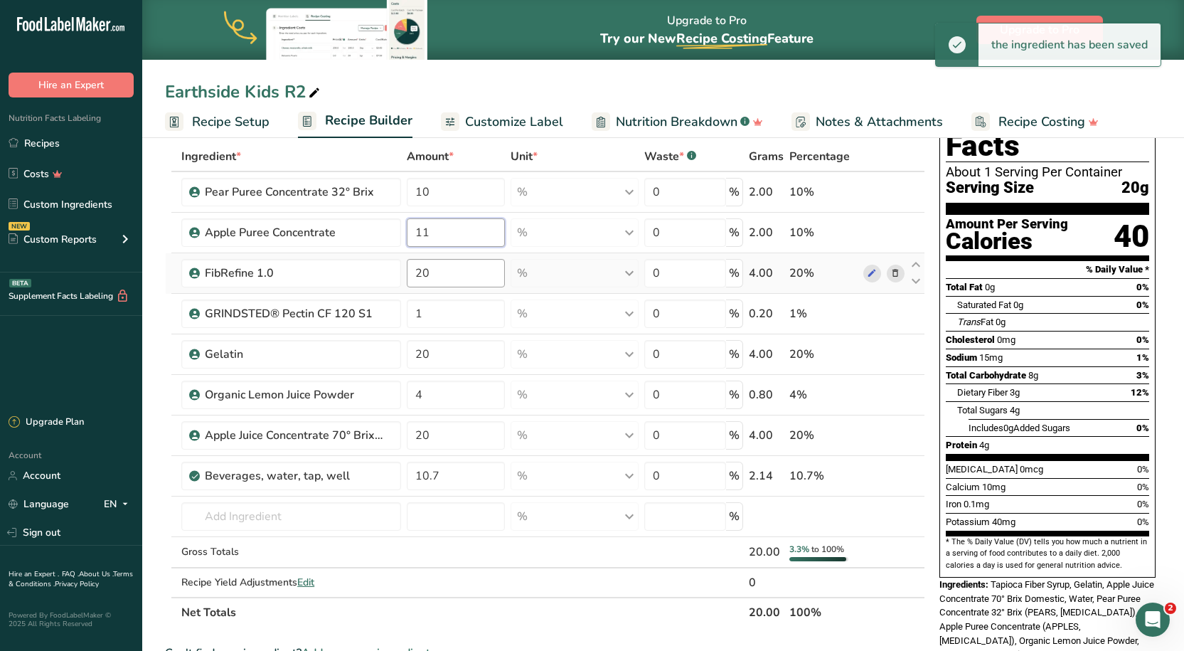
type input "11"
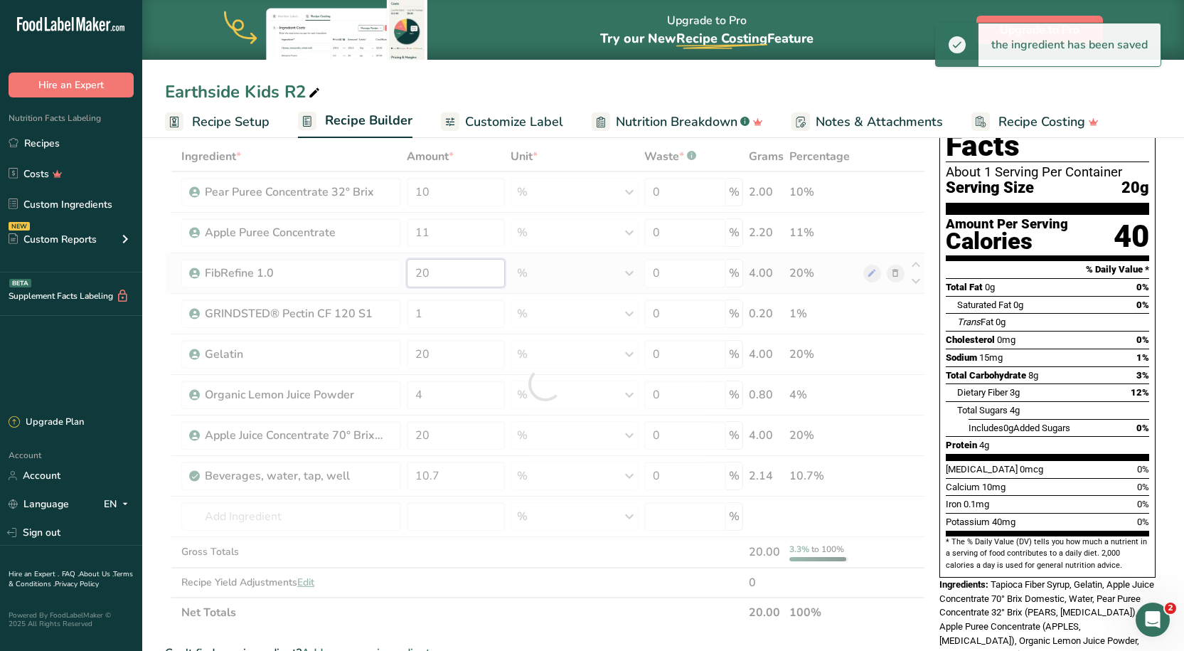
click at [443, 279] on div "Ingredient * Amount * Unit * Waste * .a-a{fill:#347362;}.b-a{fill:#fff;} Grams …" at bounding box center [545, 385] width 760 height 486
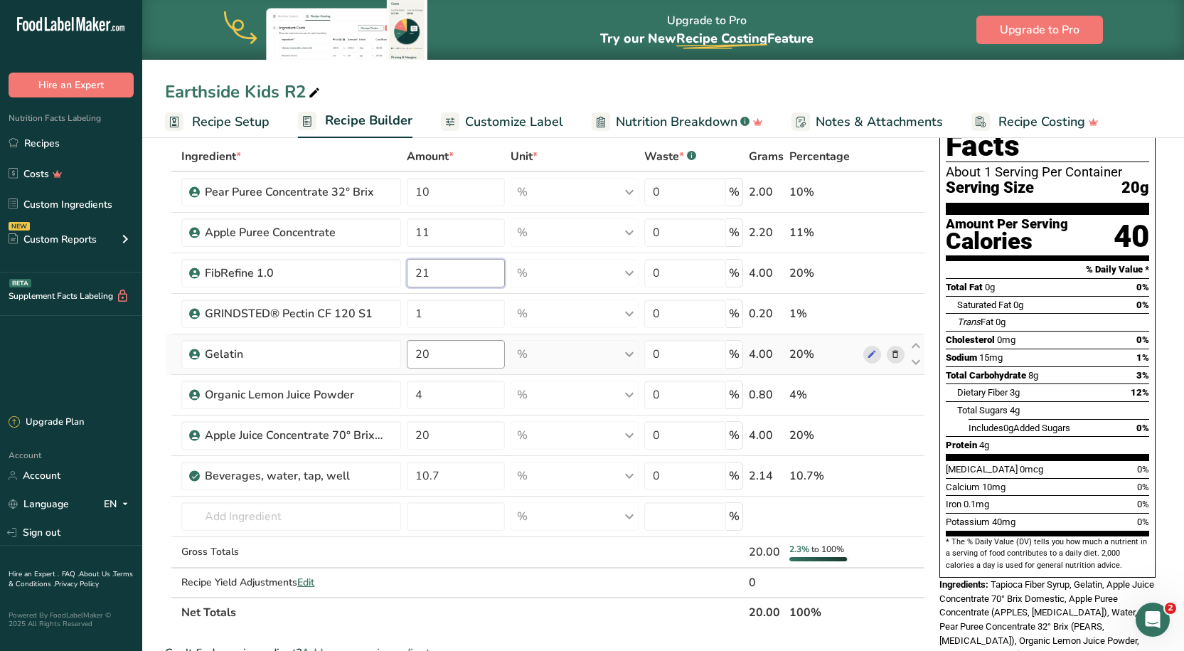
type input "21"
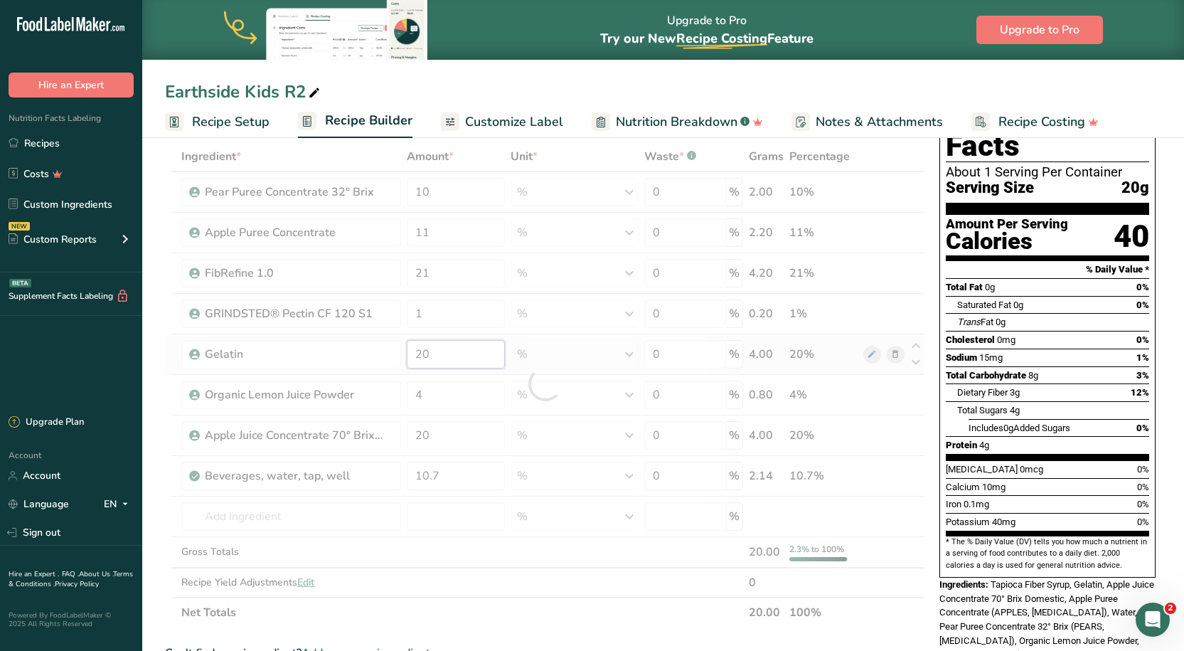
click at [445, 351] on div "Ingredient * Amount * Unit * Waste * .a-a{fill:#347362;}.b-a{fill:#fff;} Grams …" at bounding box center [545, 385] width 760 height 486
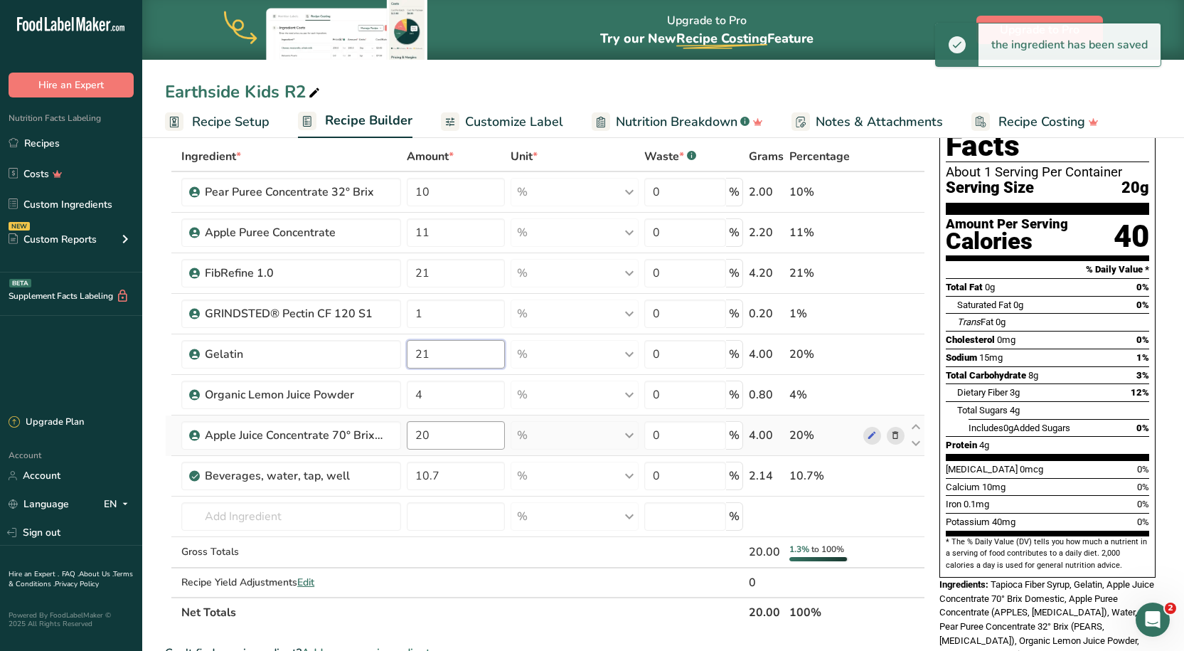
type input "21"
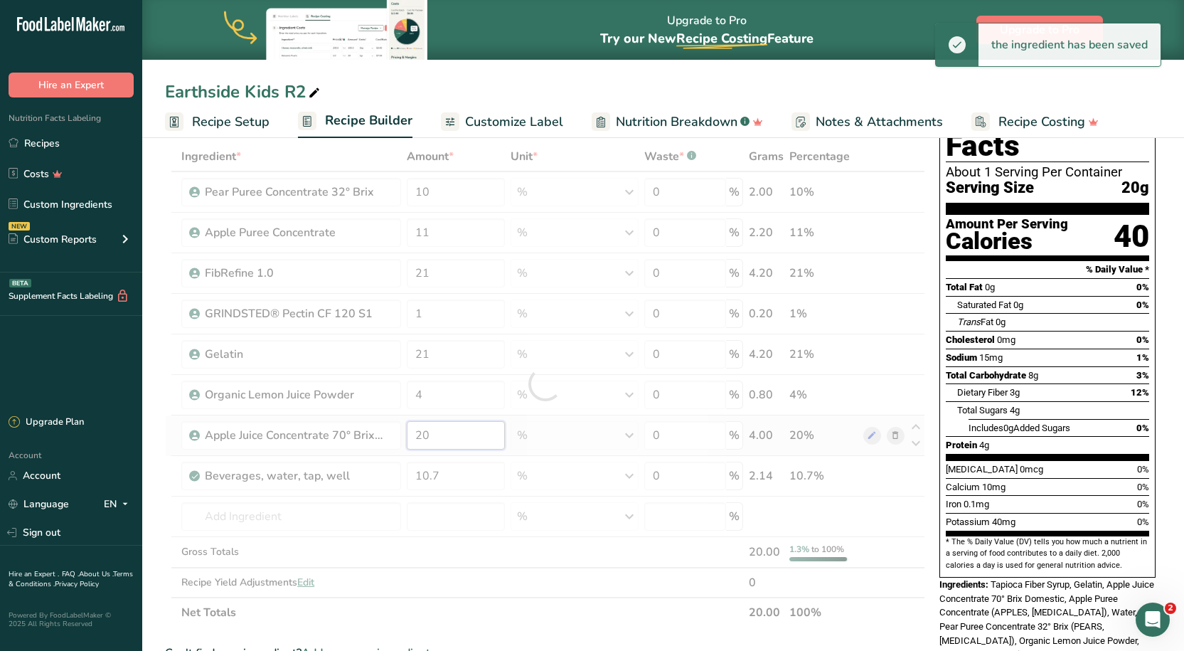
click at [441, 446] on div "Ingredient * Amount * Unit * Waste * .a-a{fill:#347362;}.b-a{fill:#fff;} Grams …" at bounding box center [545, 385] width 760 height 486
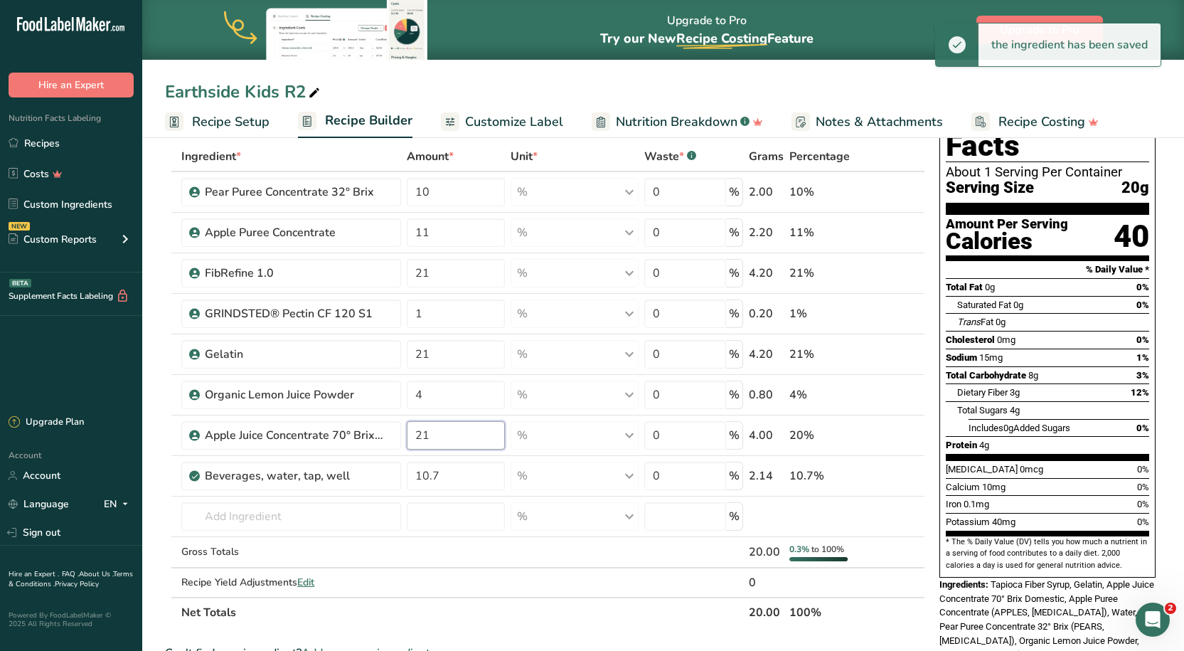
type input "21"
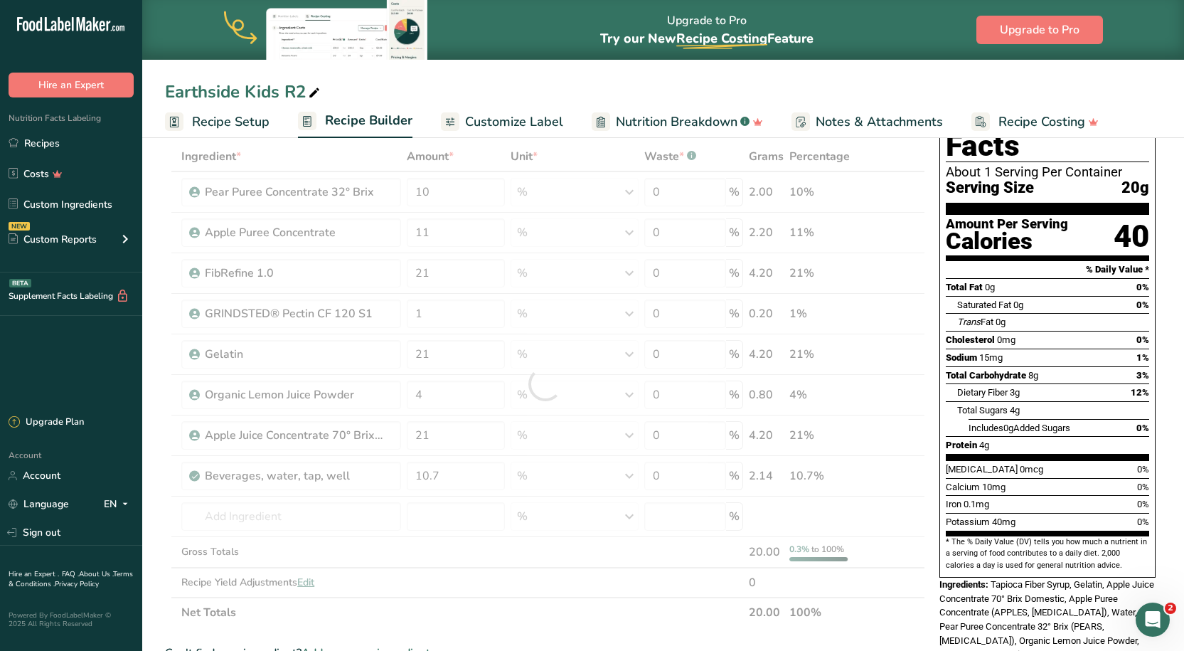
click at [400, 53] on main "Upgrade to Pro Try our New Recipe Costing .a-29{fill:none;stroke-linecap:round;…" at bounding box center [592, 522] width 1184 height 1186
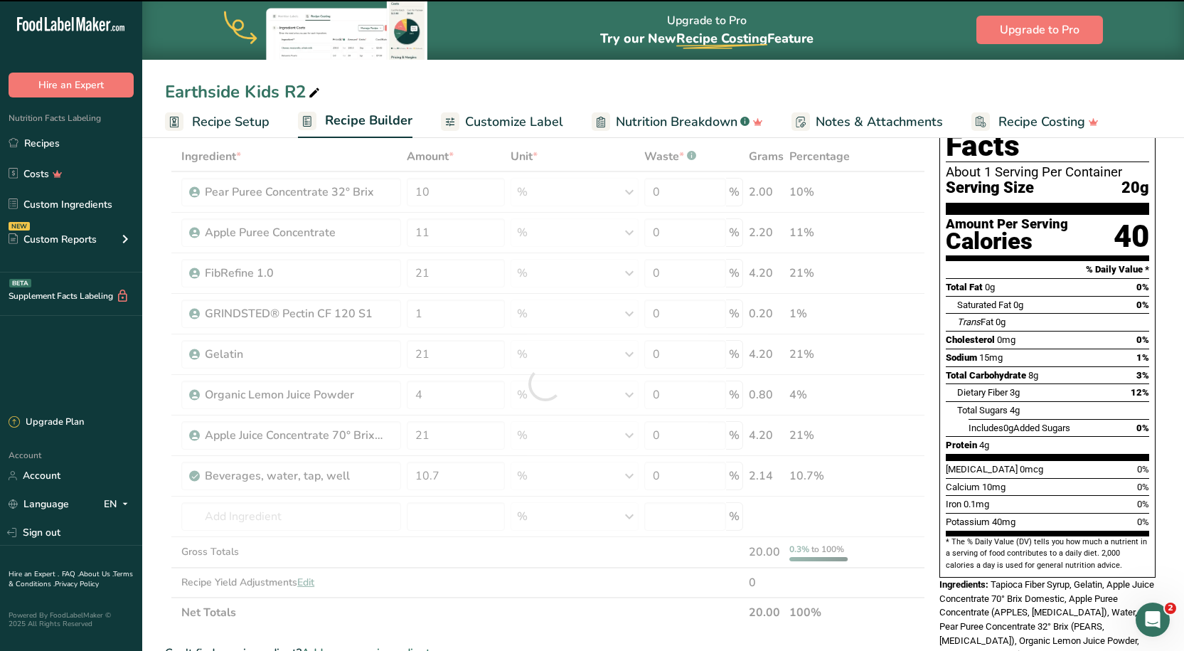
click at [481, 78] on div "Earthside Kids R2 Recipe Setup Recipe Builder Customize Label Nutrition Breakdo…" at bounding box center [663, 69] width 1042 height 138
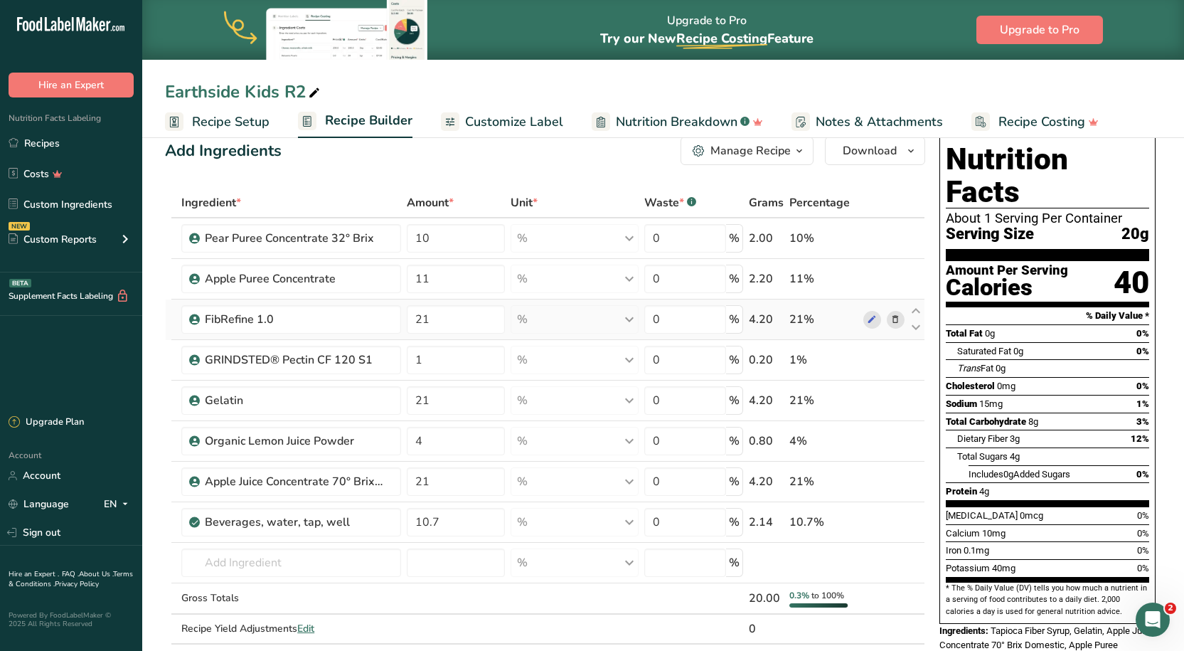
scroll to position [0, 0]
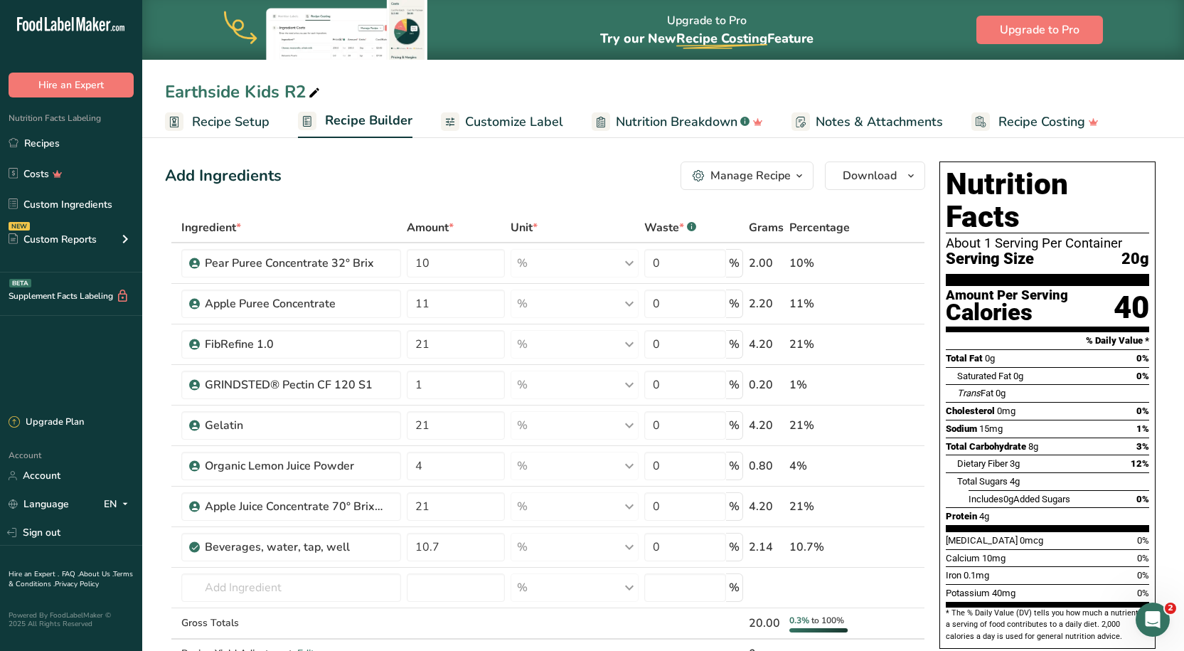
click at [503, 188] on div "Add Ingredients Manage Recipe Delete Recipe Duplicate Recipe Scale Recipe Save …" at bounding box center [545, 175] width 760 height 28
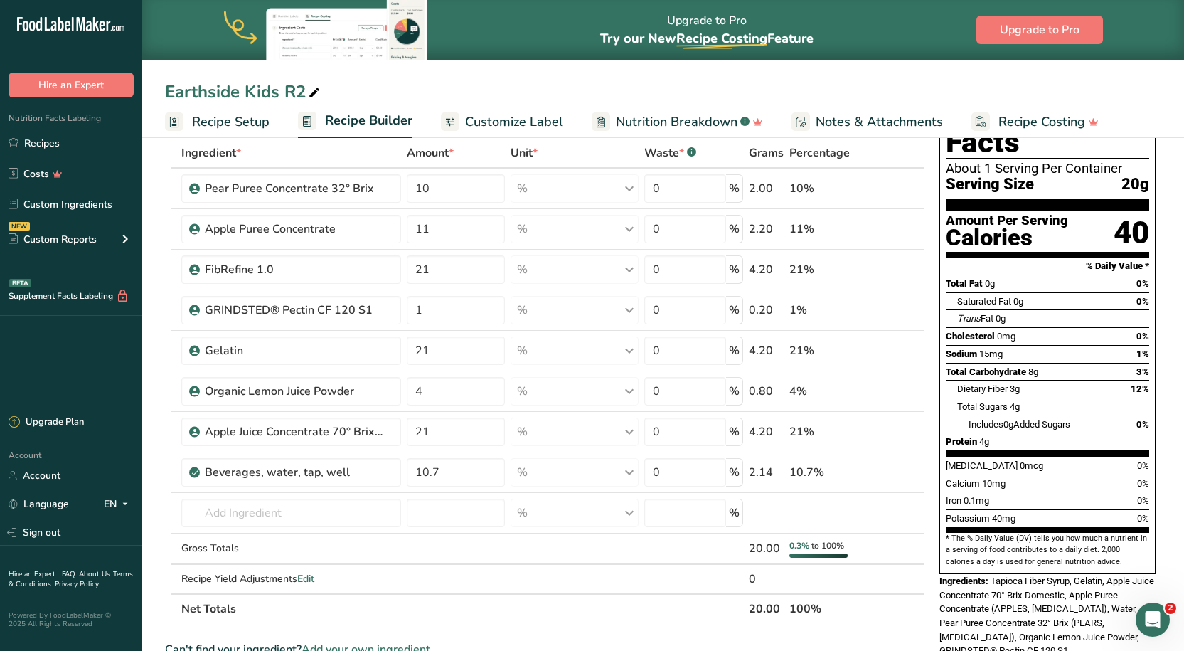
scroll to position [71, 0]
